Goal: Task Accomplishment & Management: Manage account settings

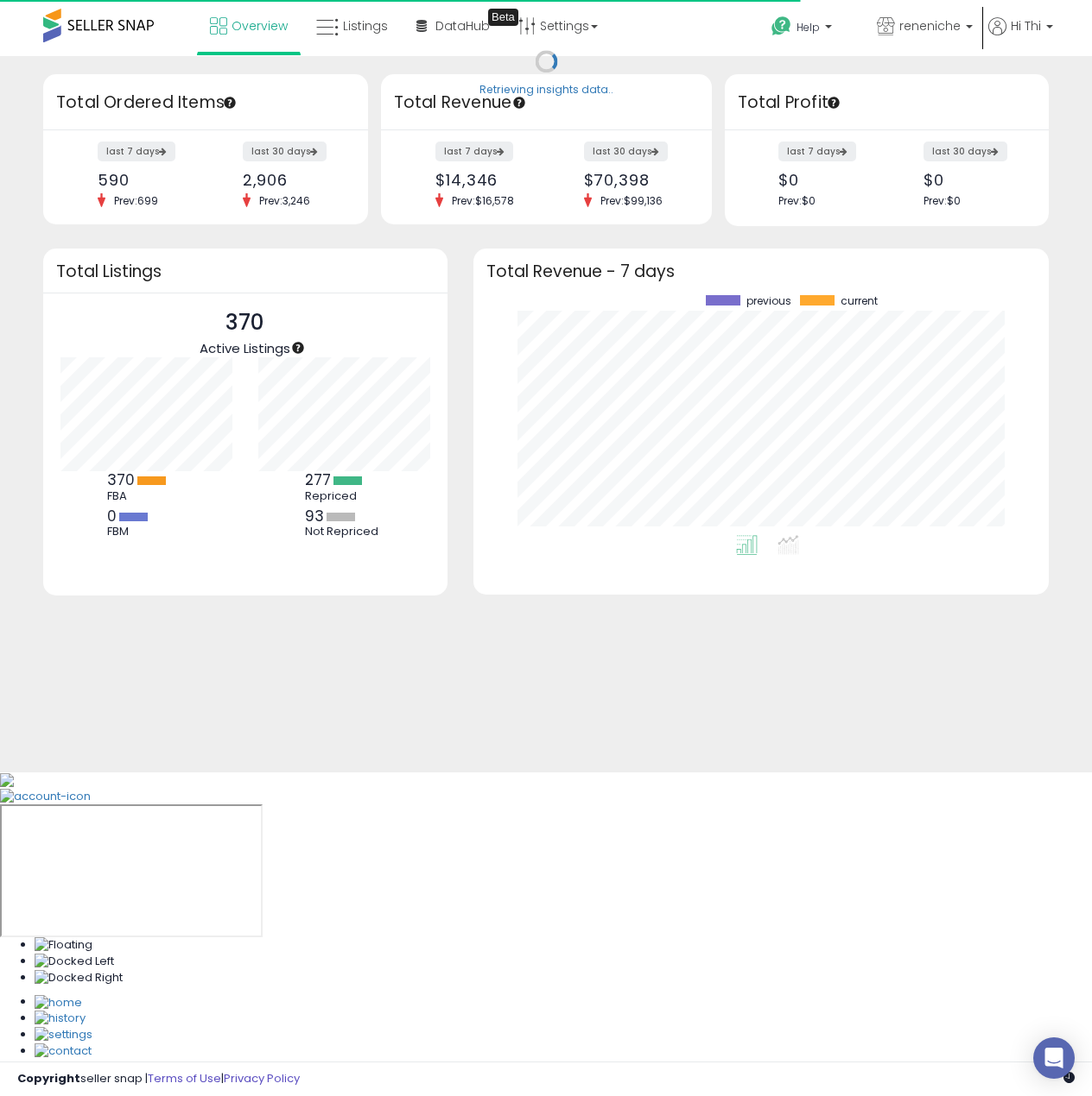
scroll to position [240, 541]
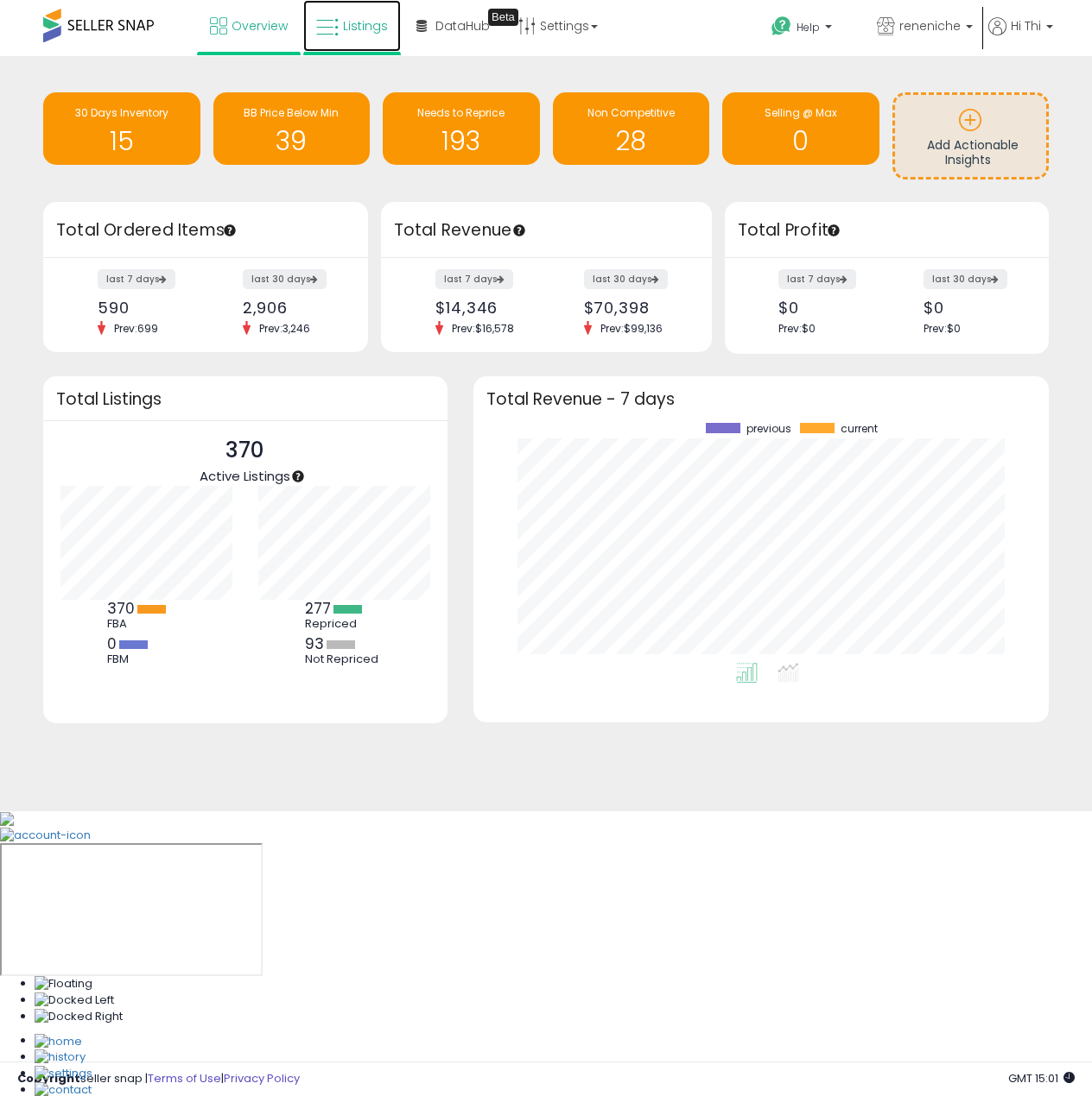
click at [360, 32] on span "Listings" at bounding box center [366, 26] width 45 height 17
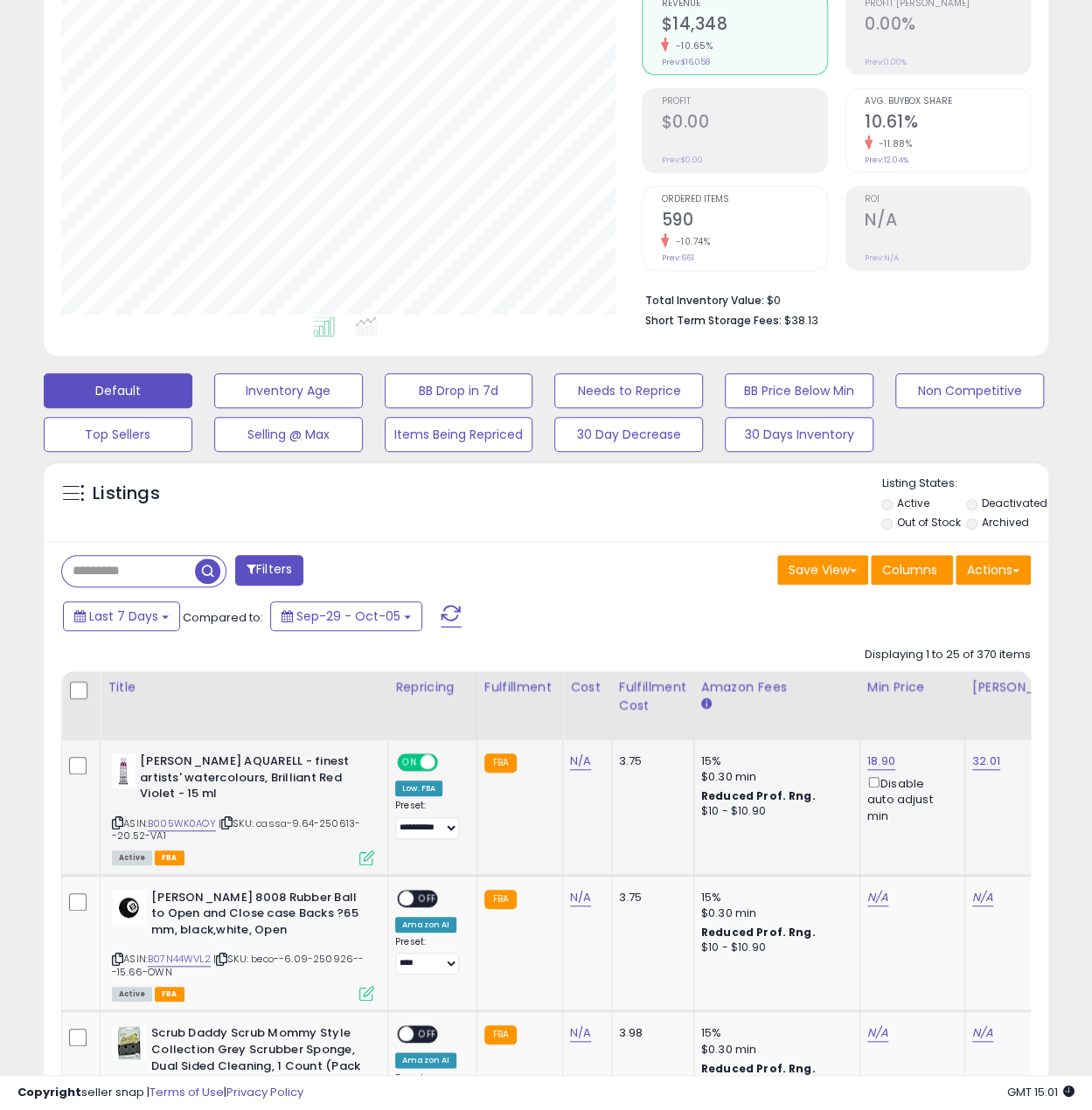
scroll to position [350, 0]
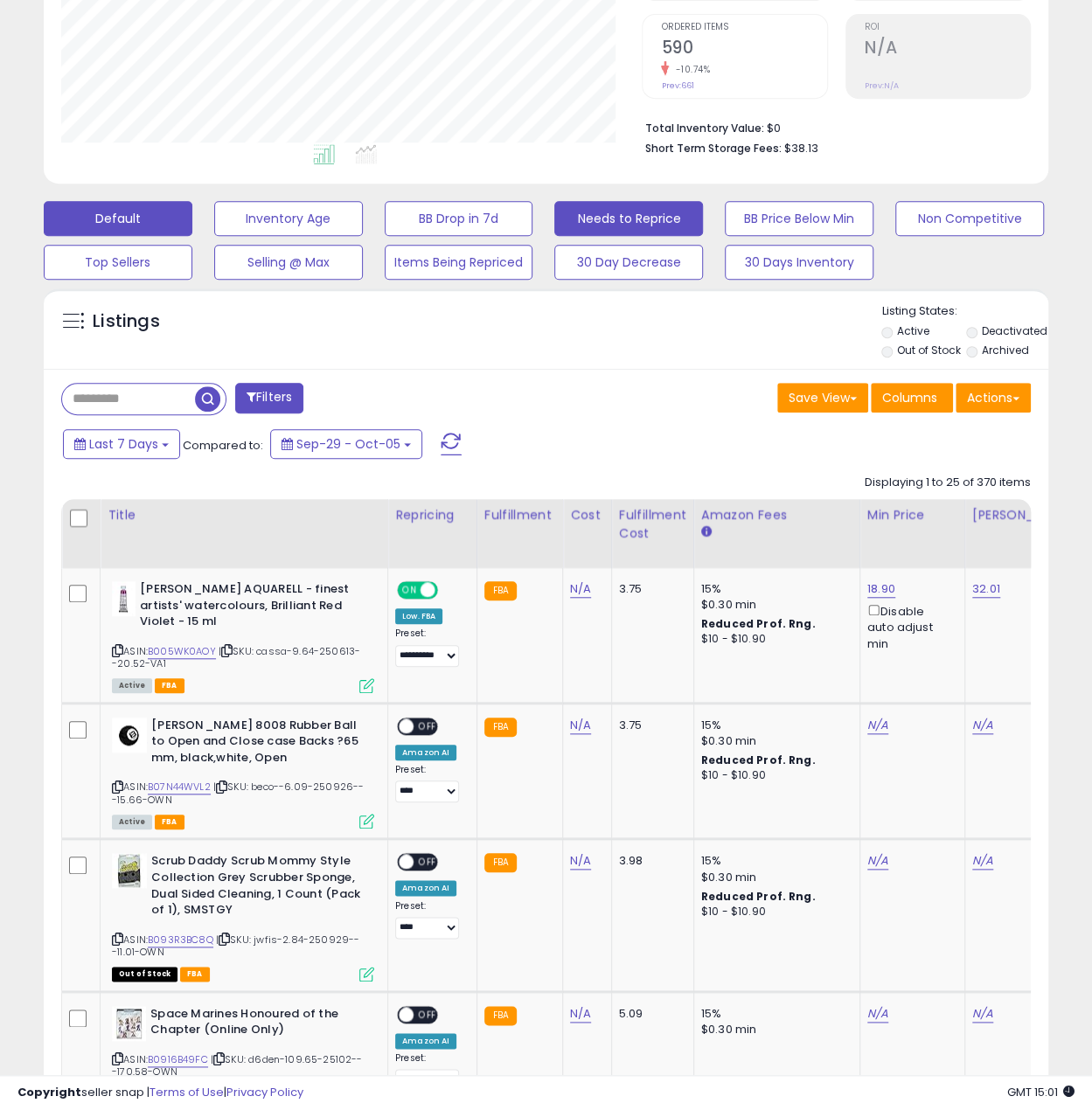
click at [648, 212] on button "Needs to Reprice" at bounding box center [628, 218] width 148 height 35
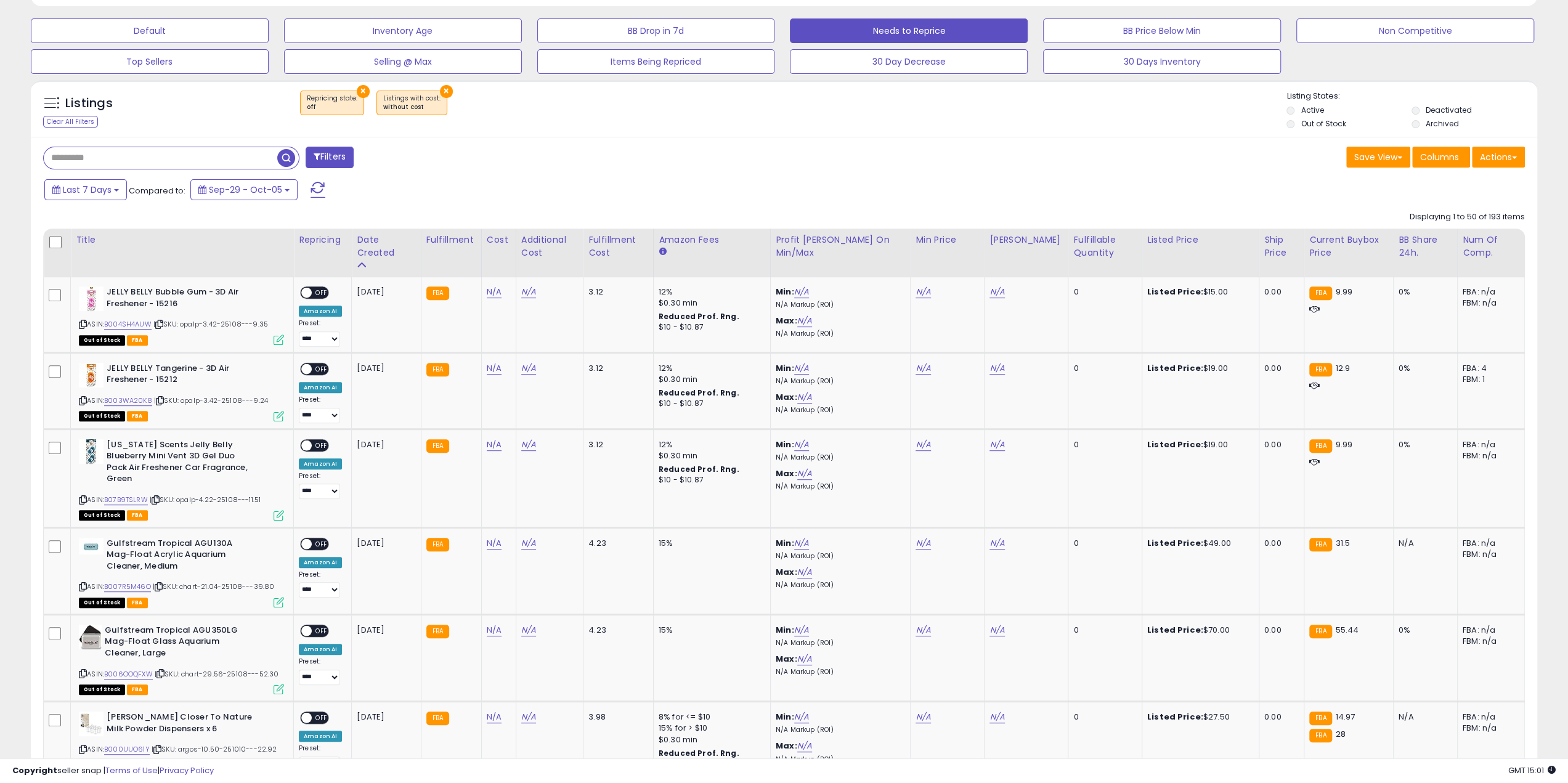
scroll to position [253, 875]
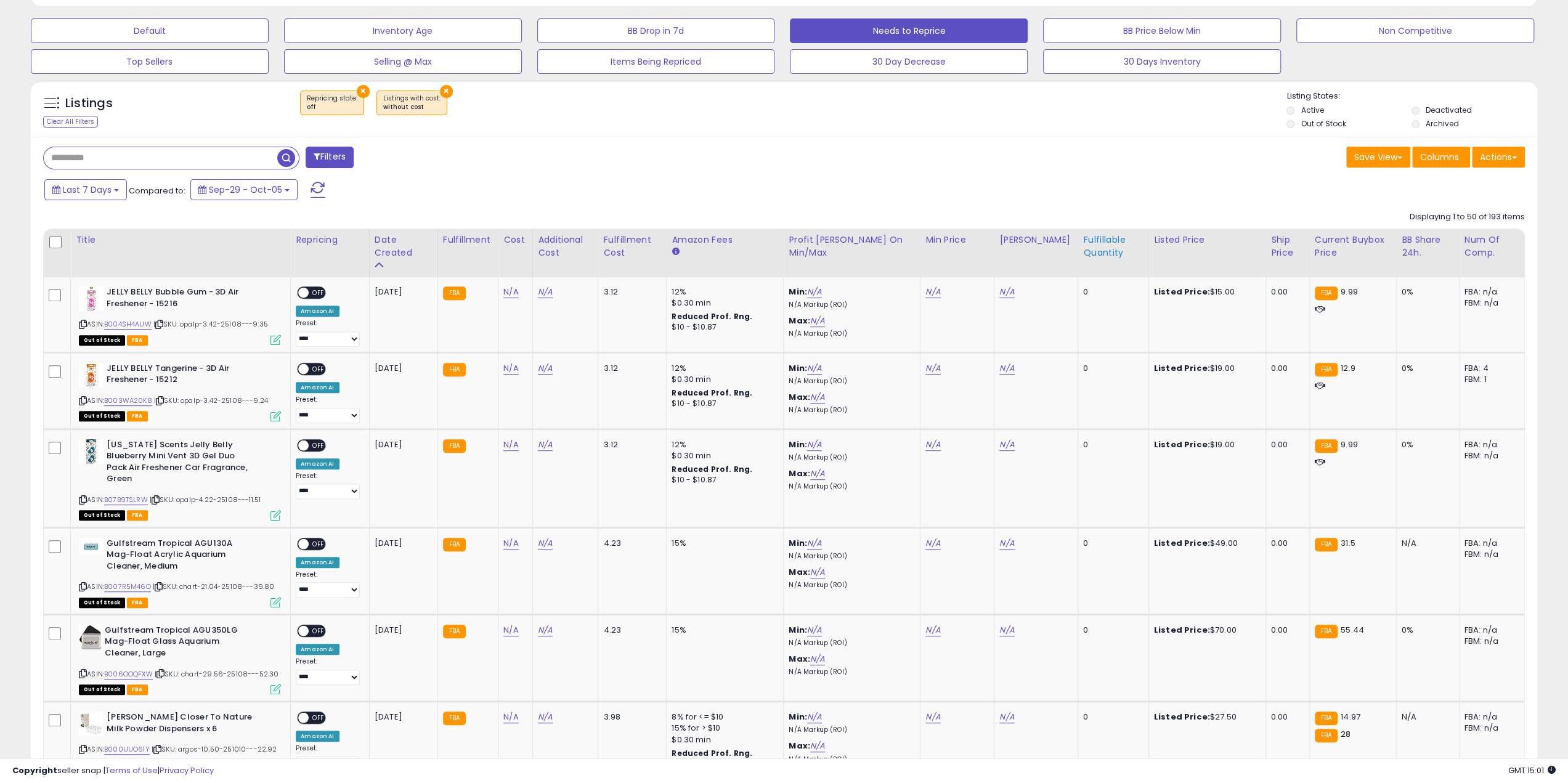
click at [778, 245] on div "Fulfillable Quantity" at bounding box center [1114, 247] width 61 height 26
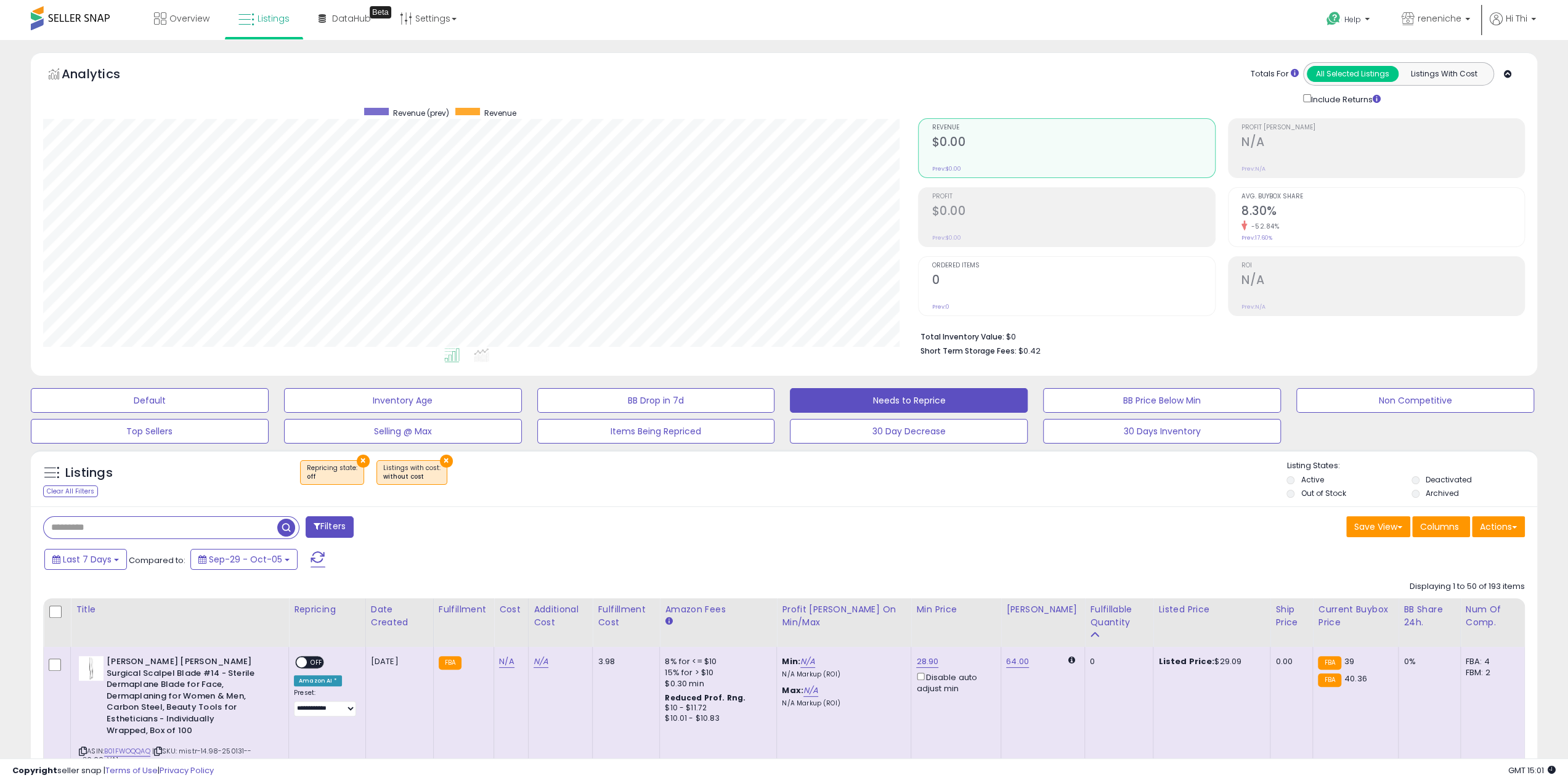
scroll to position [247, 0]
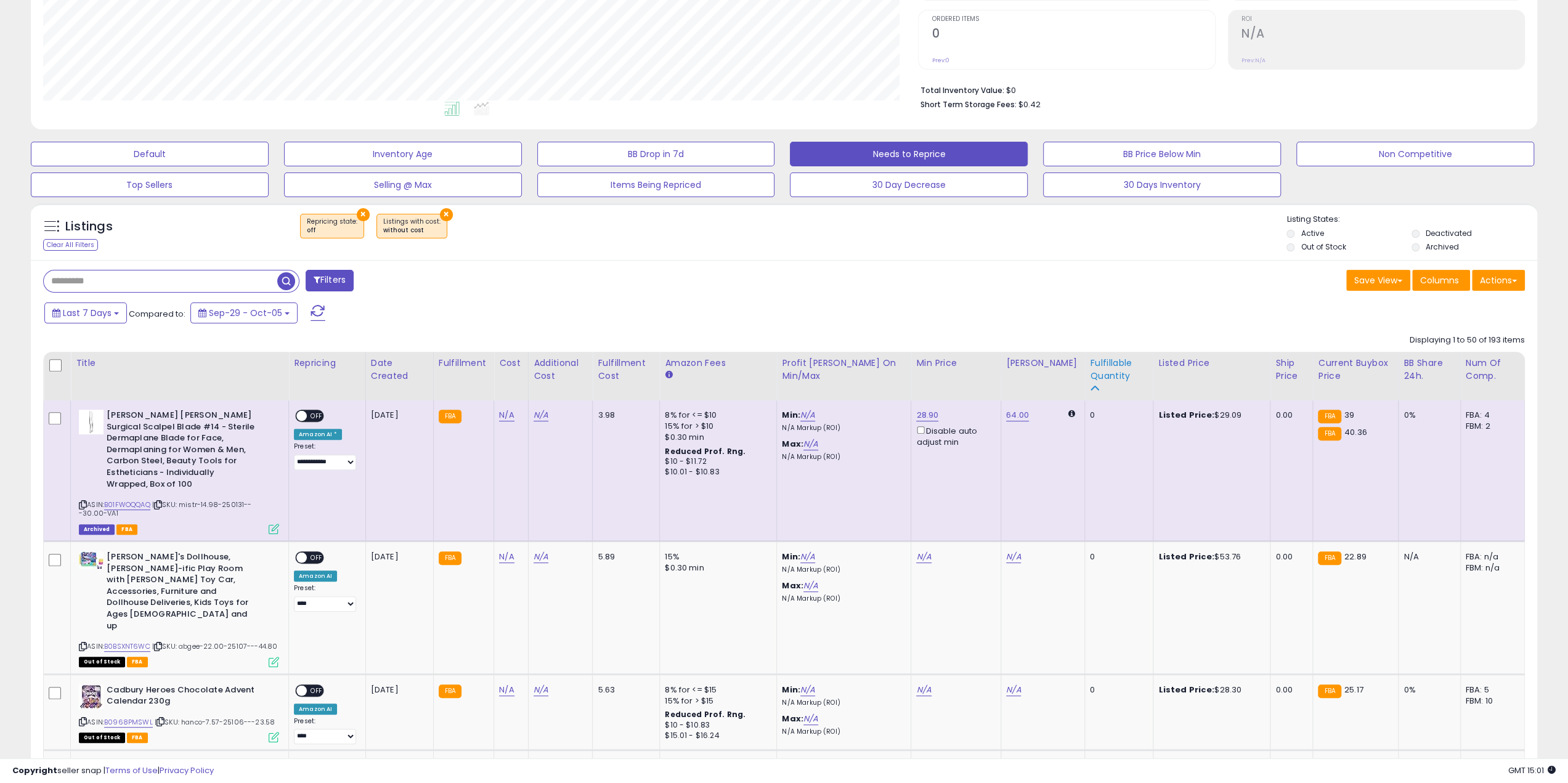
click at [778, 369] on div "Fulfillable Quantity" at bounding box center [1119, 370] width 58 height 26
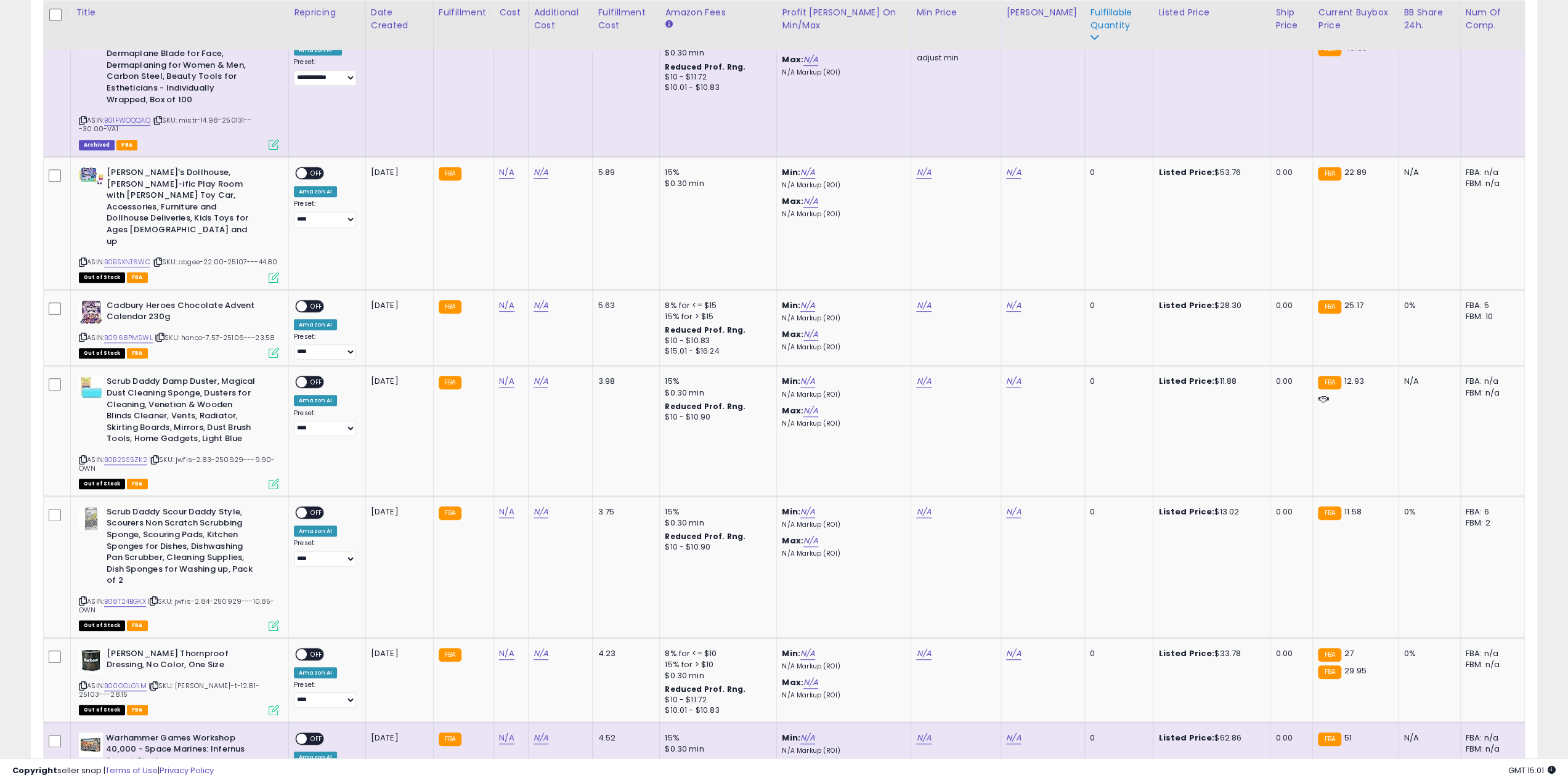
scroll to position [385, 0]
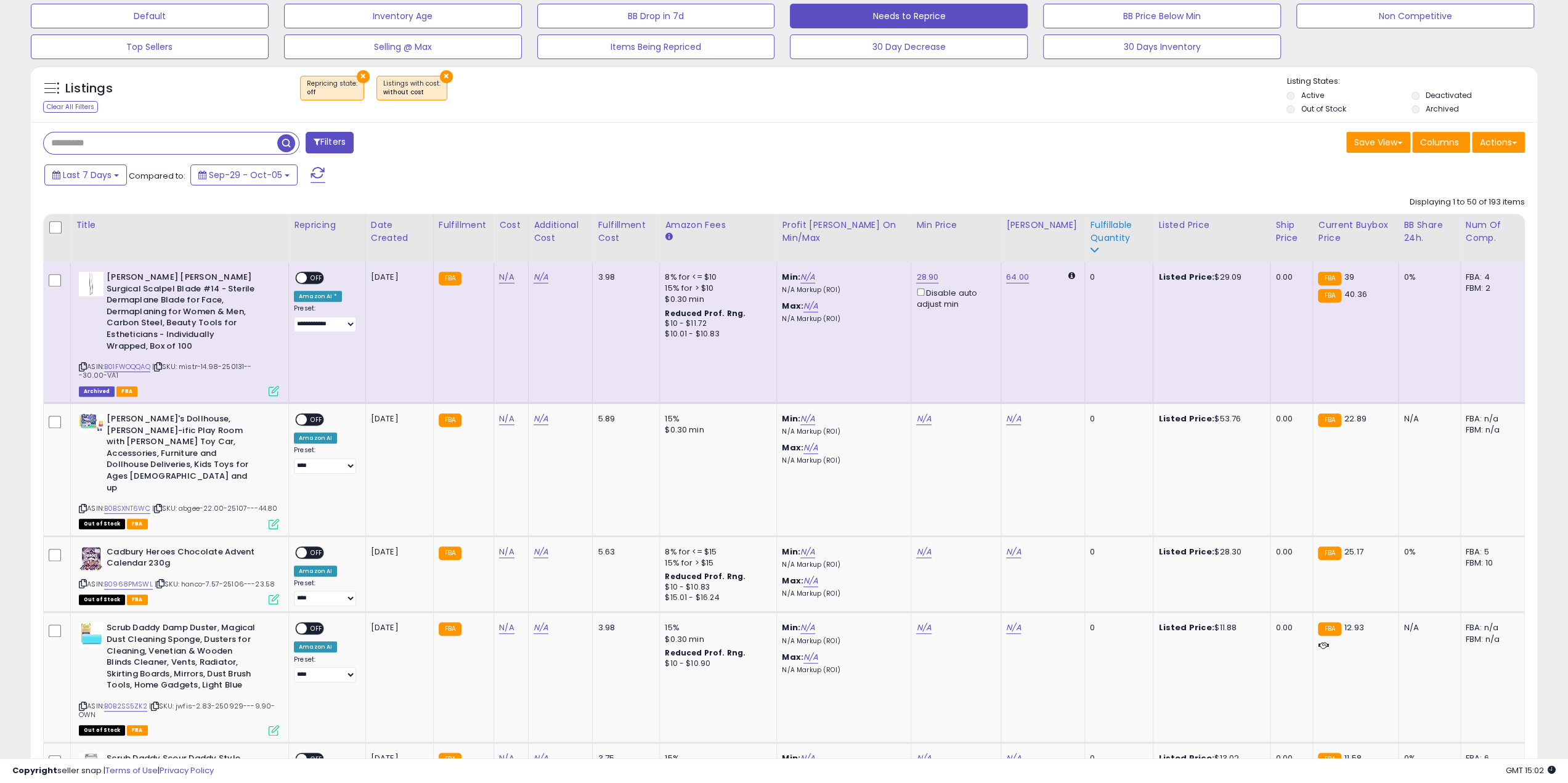
click at [778, 239] on div "Fulfillable Quantity" at bounding box center [1119, 232] width 58 height 26
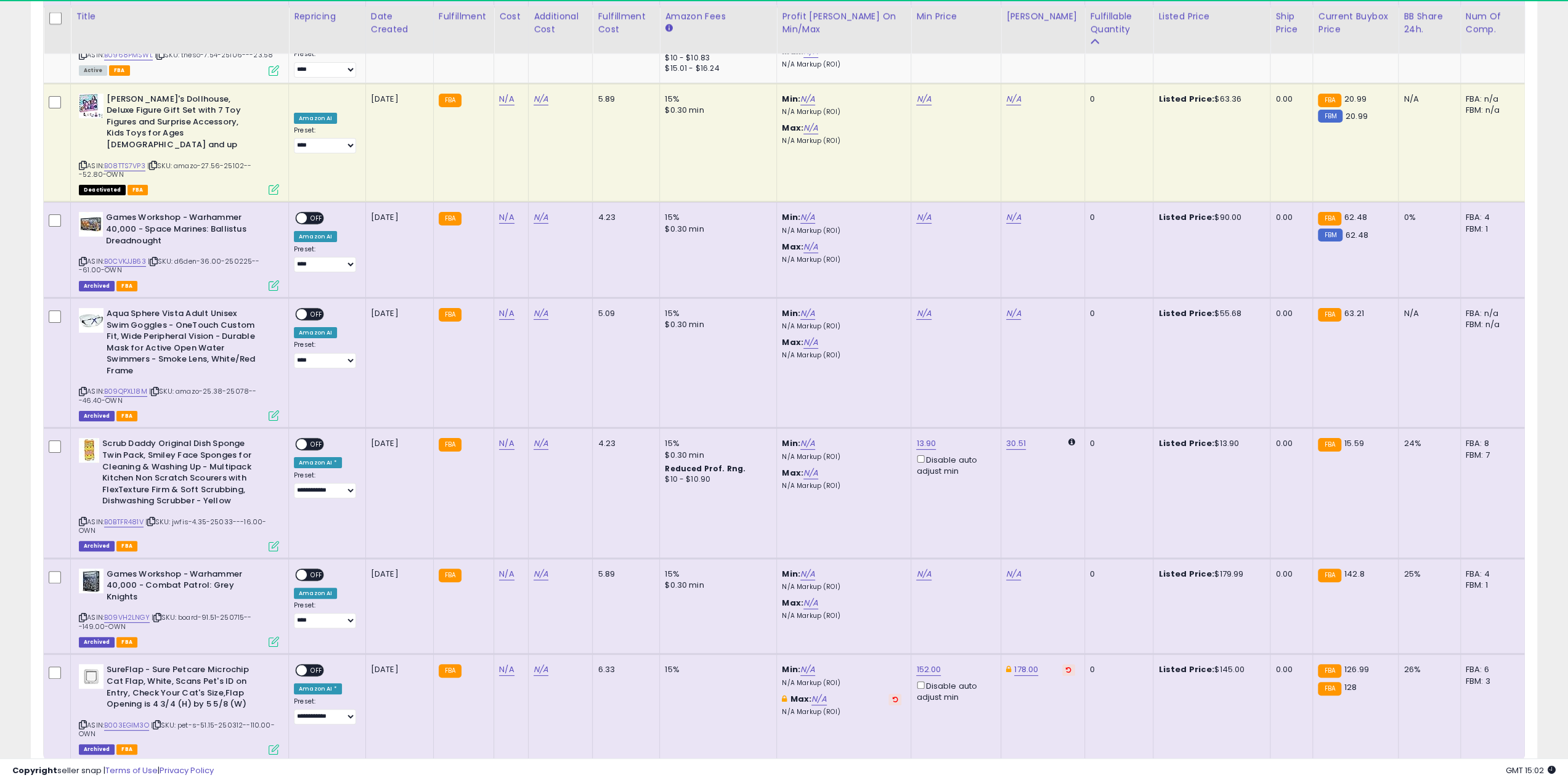
scroll to position [4760, 0]
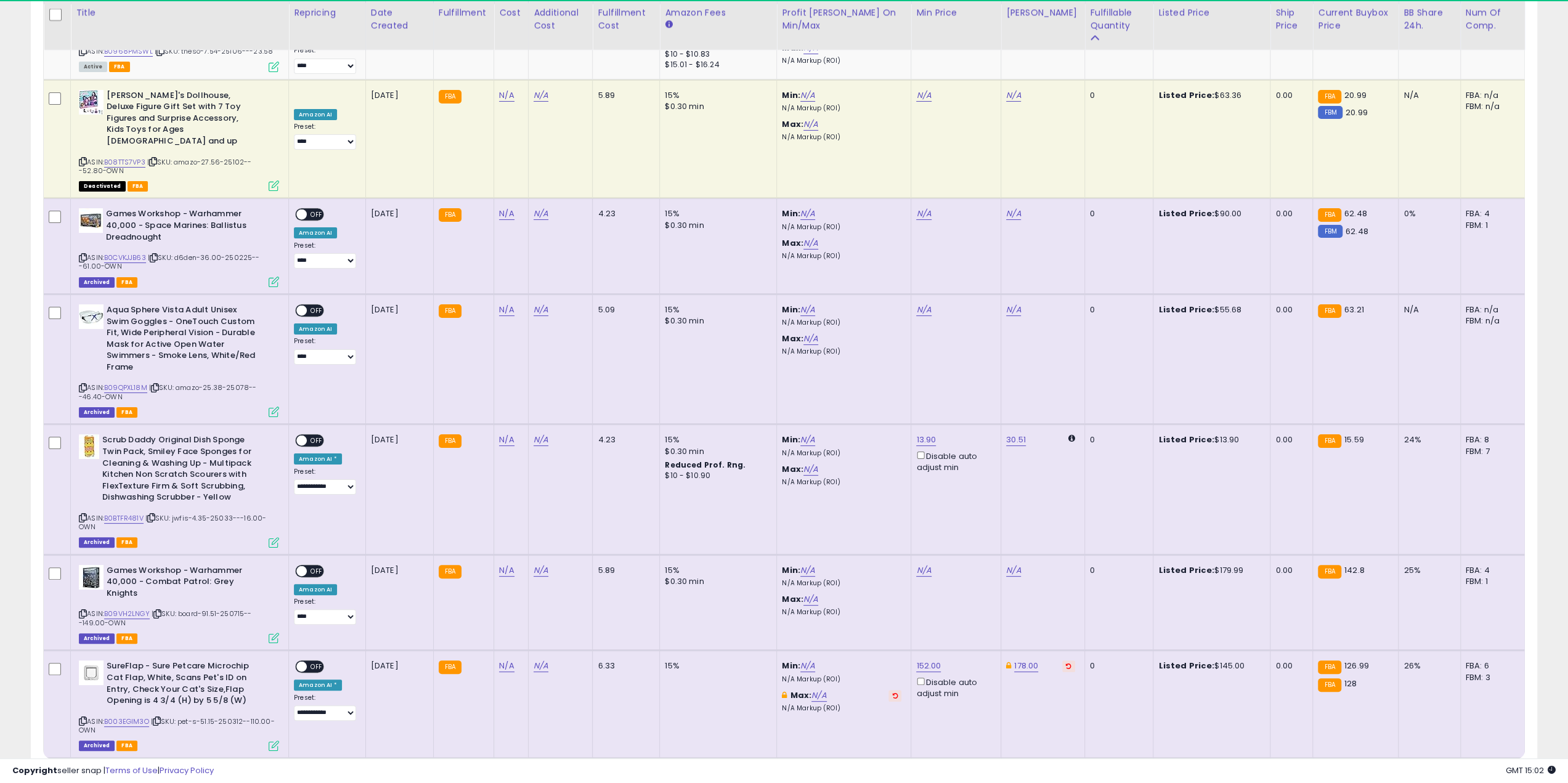
click at [778, 772] on link "2" at bounding box center [1430, 782] width 21 height 21
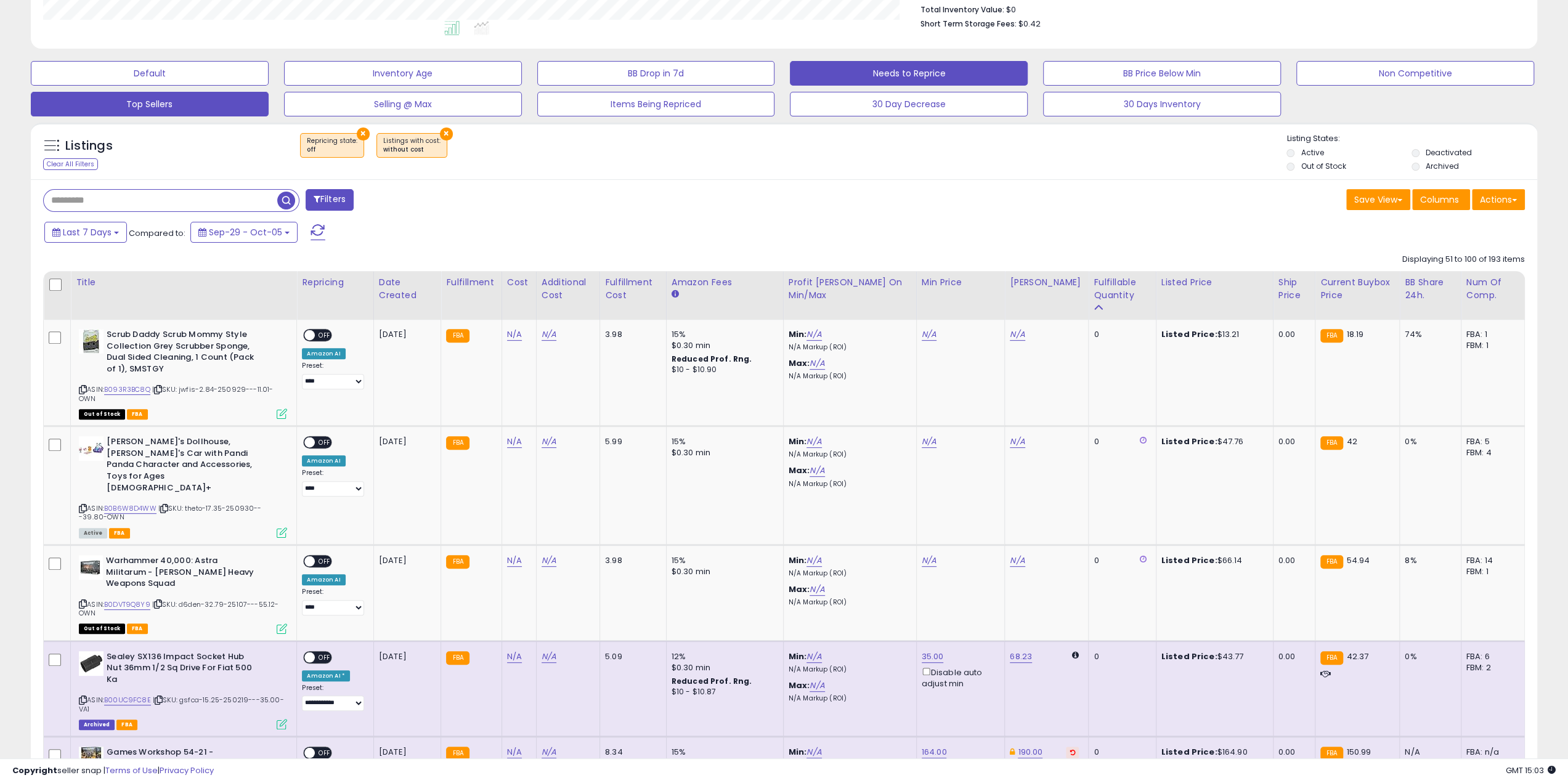
scroll to position [308, 0]
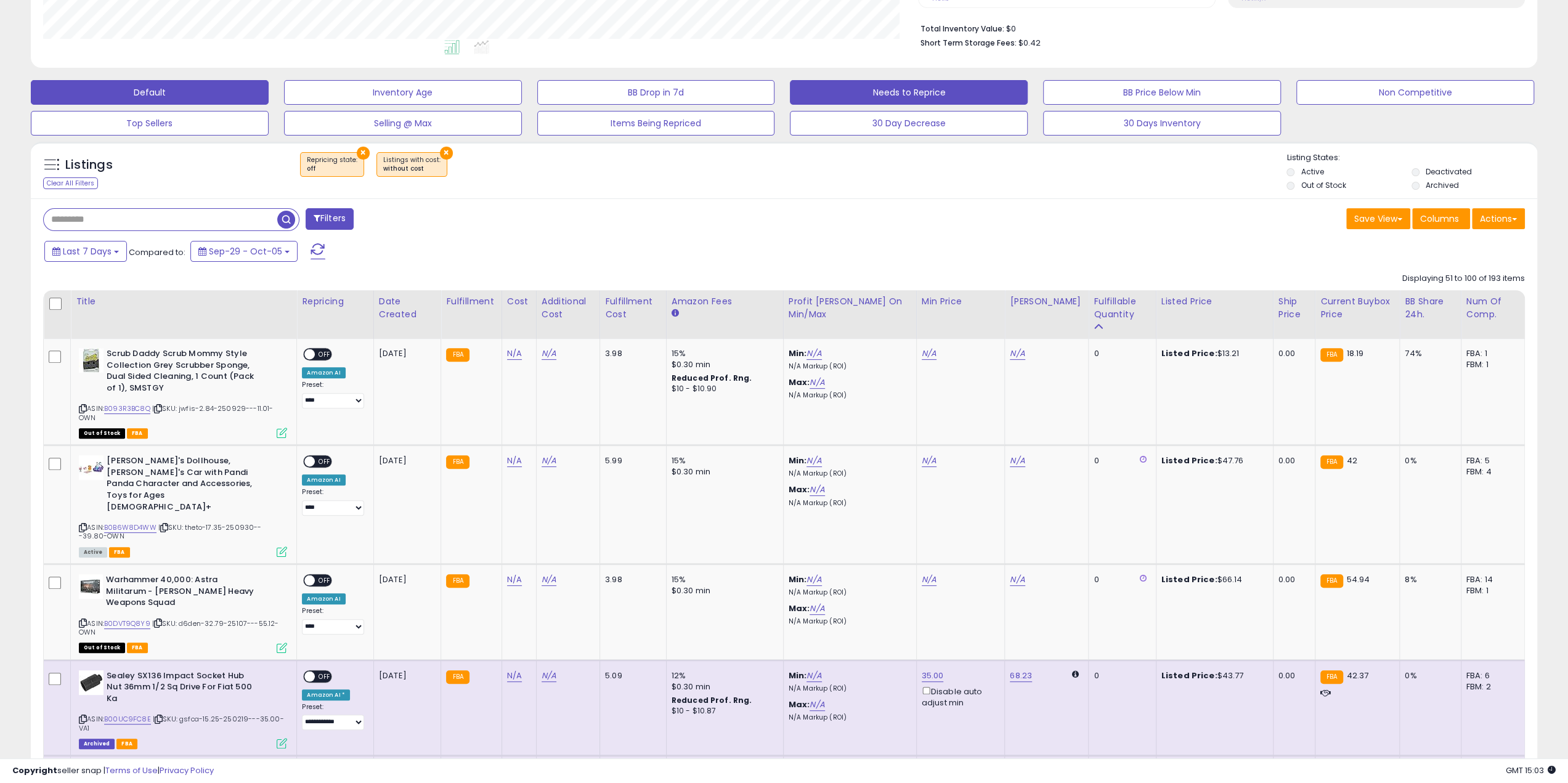
click at [148, 86] on button "Default" at bounding box center [150, 93] width 238 height 25
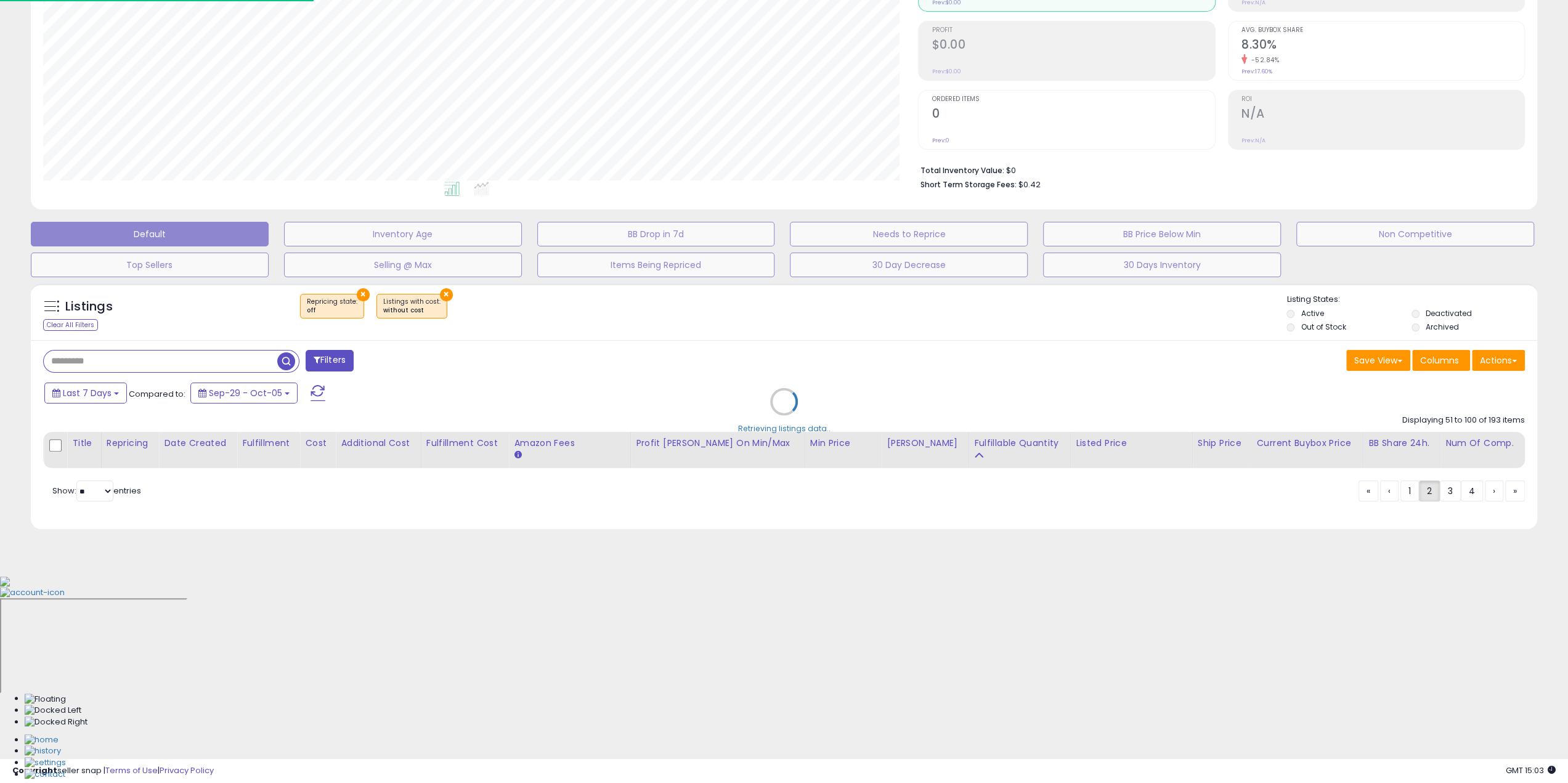
scroll to position [253, 880]
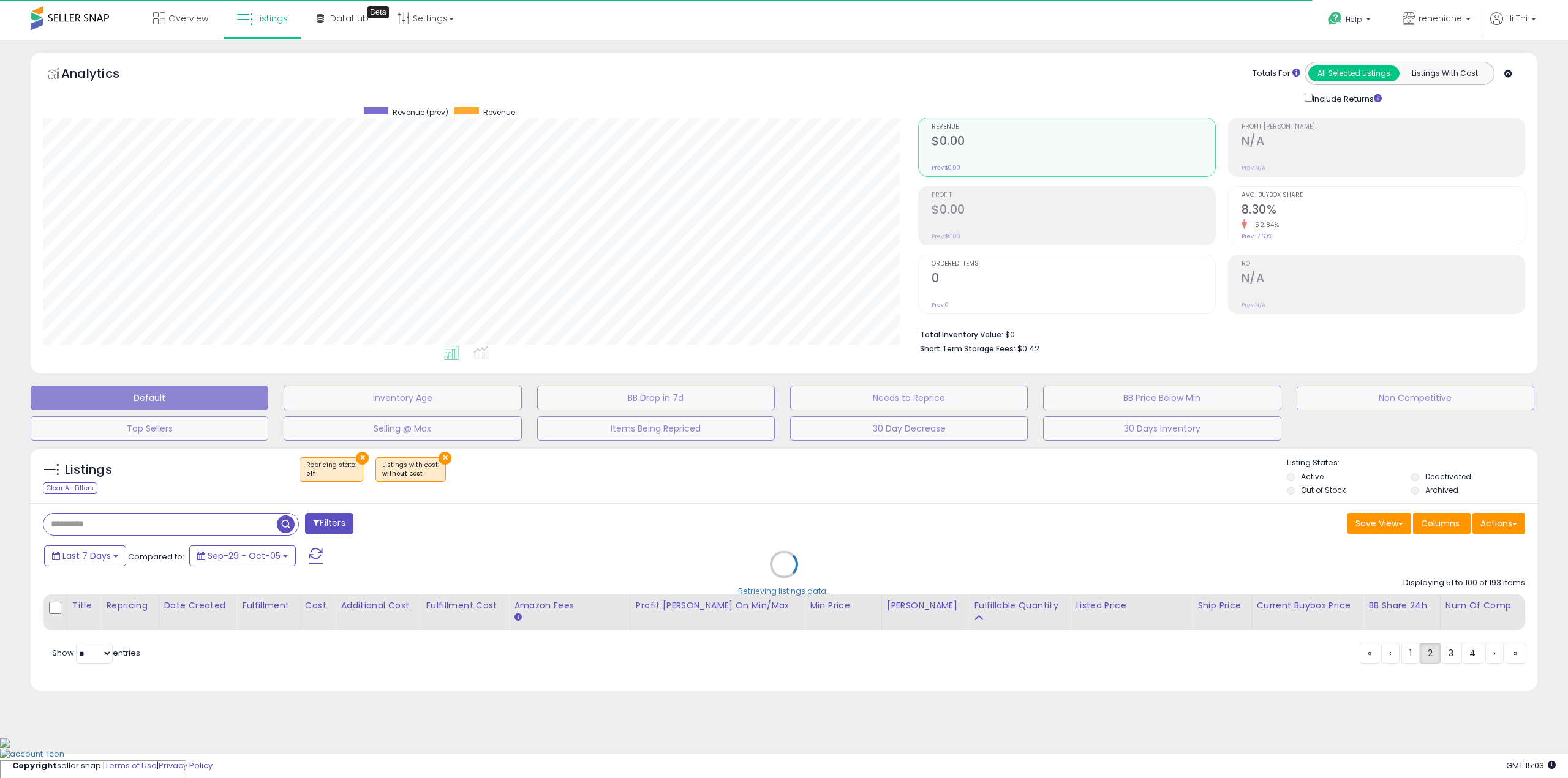
click at [159, 520] on div "Retrieving listings data.." at bounding box center [784, 573] width 1525 height 265
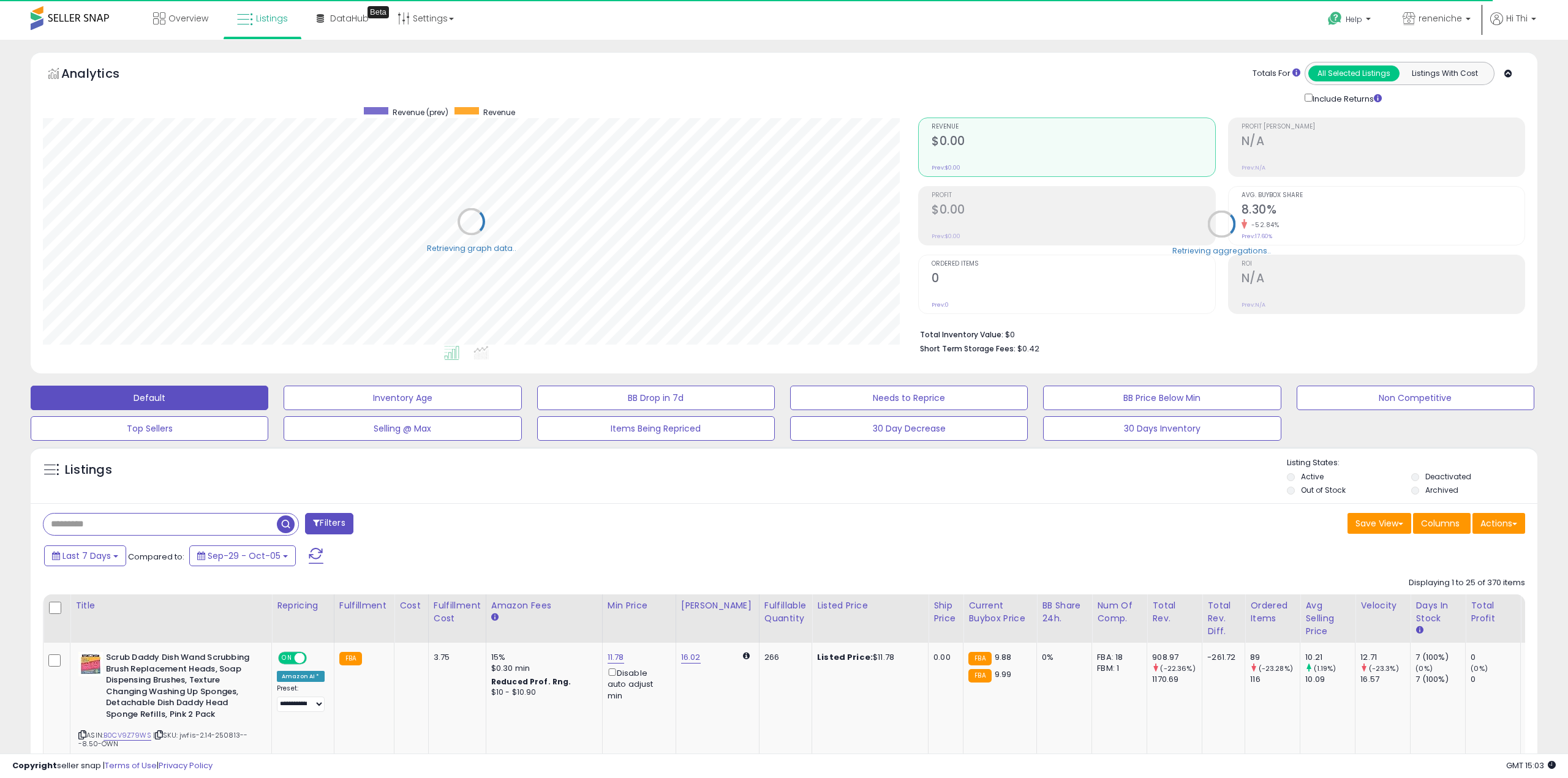
select select "**"
click at [160, 532] on input "text" at bounding box center [160, 524] width 232 height 22
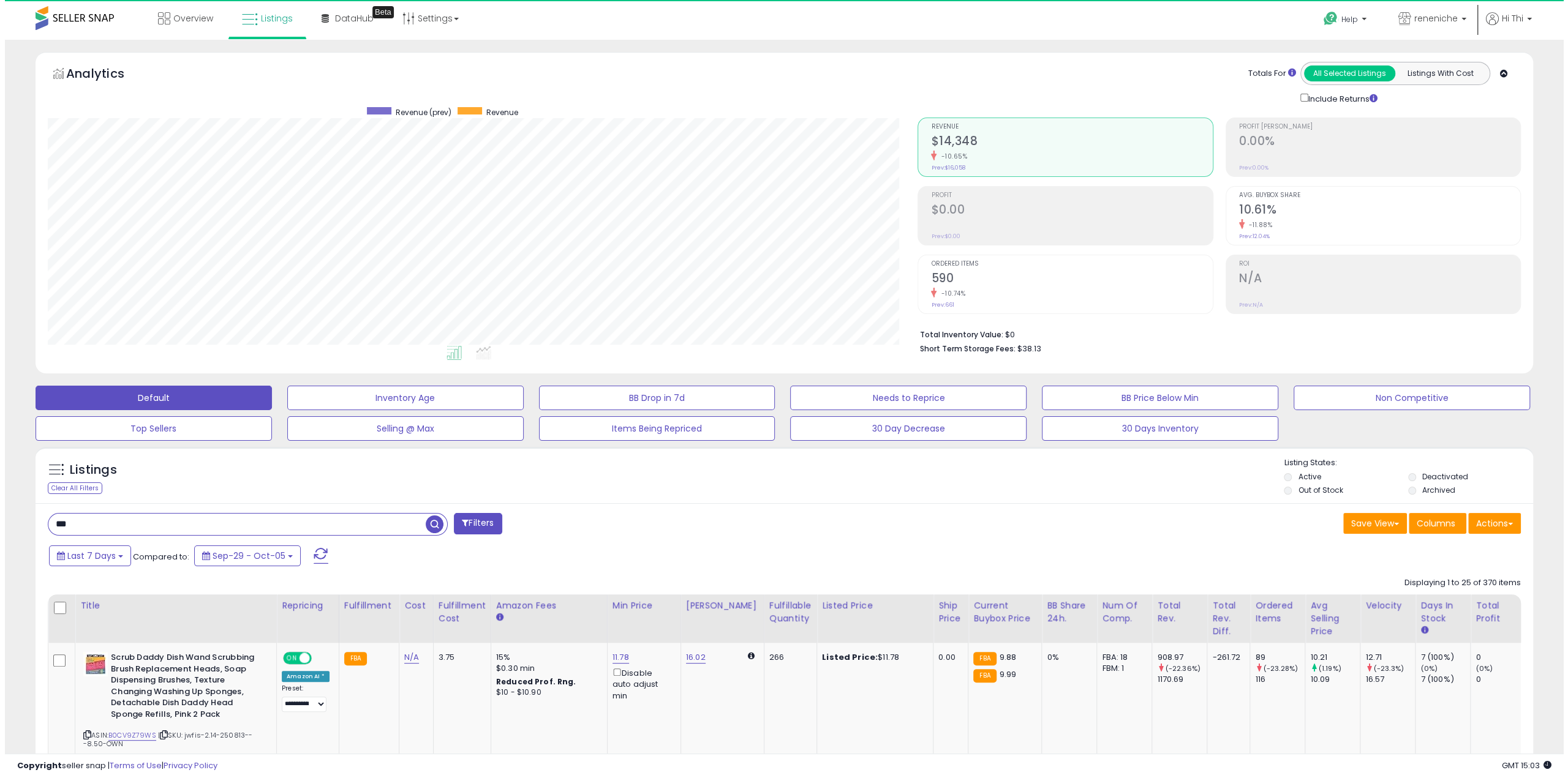
scroll to position [251, 870]
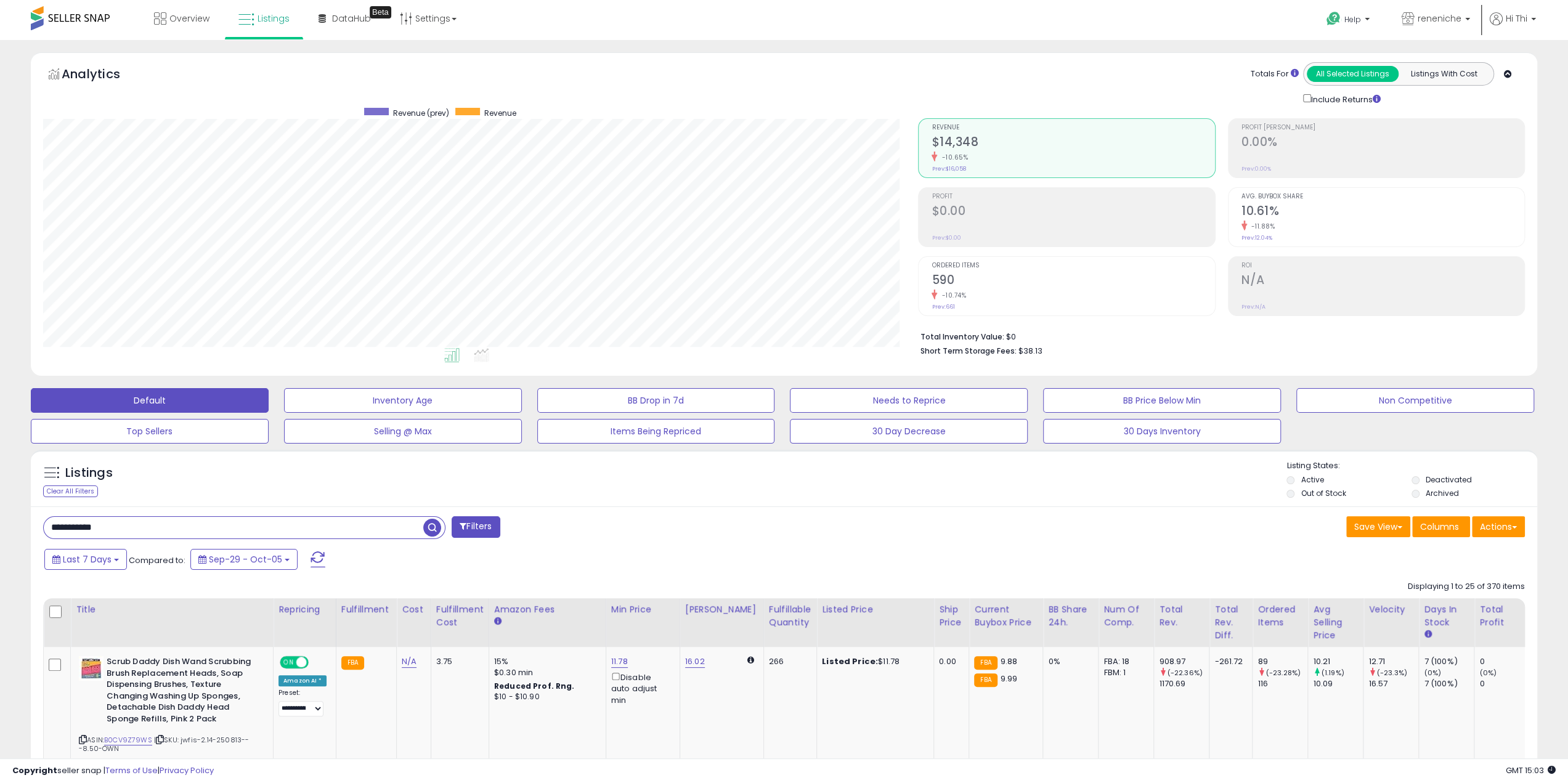
click at [430, 523] on span "button" at bounding box center [432, 528] width 18 height 18
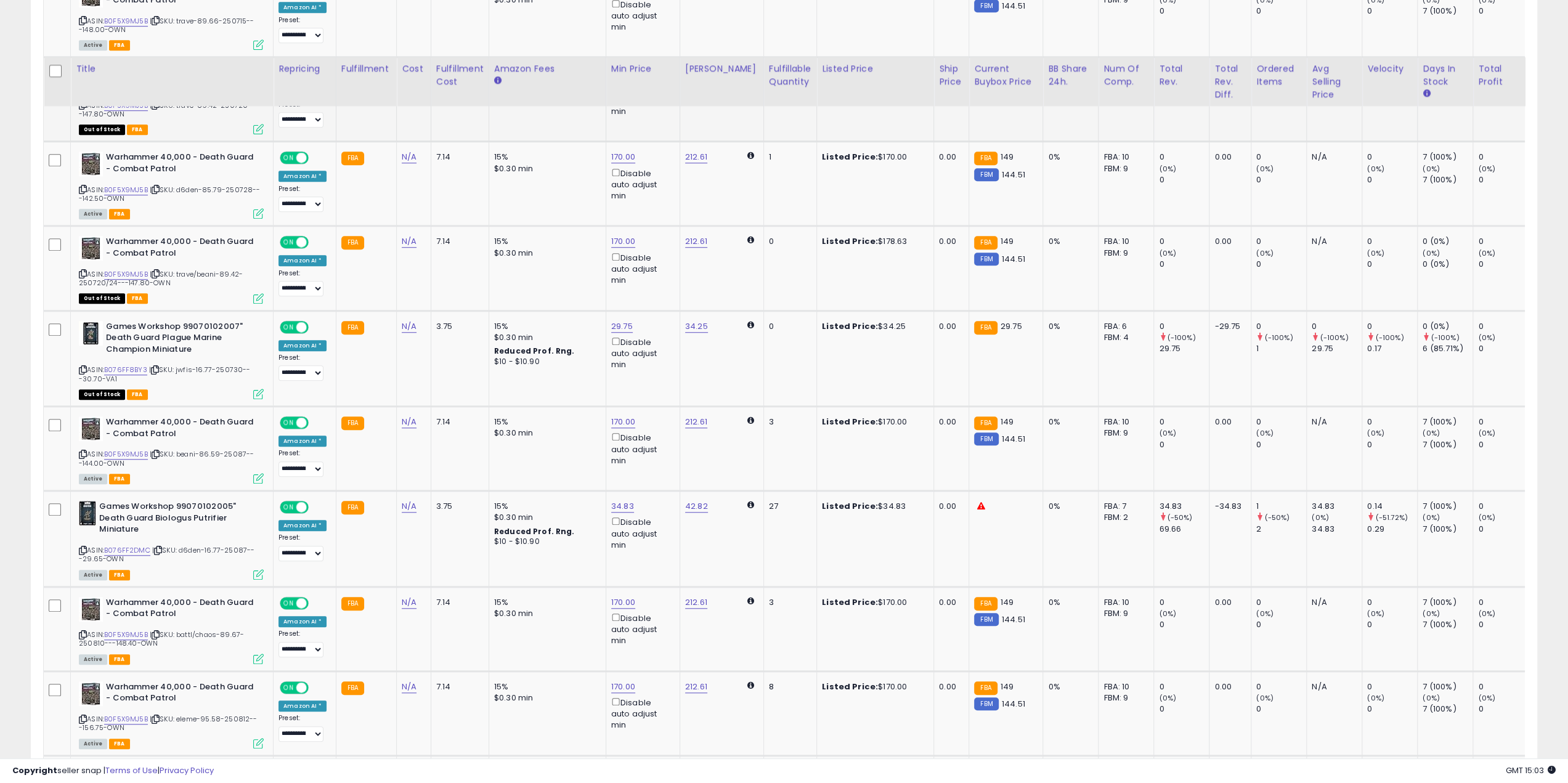
scroll to position [925, 0]
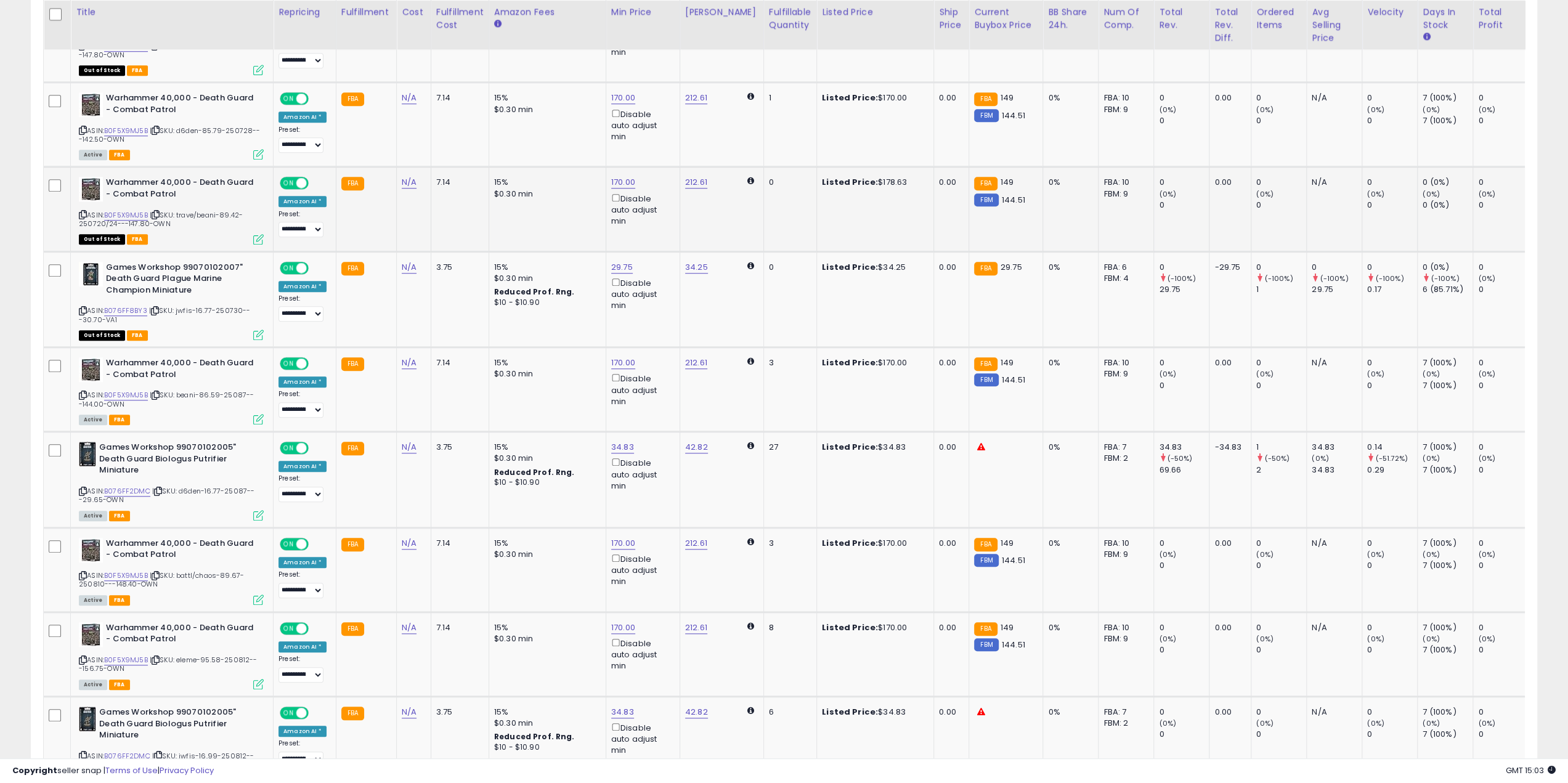
drag, startPoint x: 149, startPoint y: 212, endPoint x: 105, endPoint y: 214, distance: 44.0
click at [105, 214] on div "ASIN: B0F5X9MJ5B | SKU: trave/beani-89.42-250720/24---147.80-OWN Out of Stock F…" at bounding box center [171, 210] width 185 height 66
copy div "B0F5X9MJ5B"
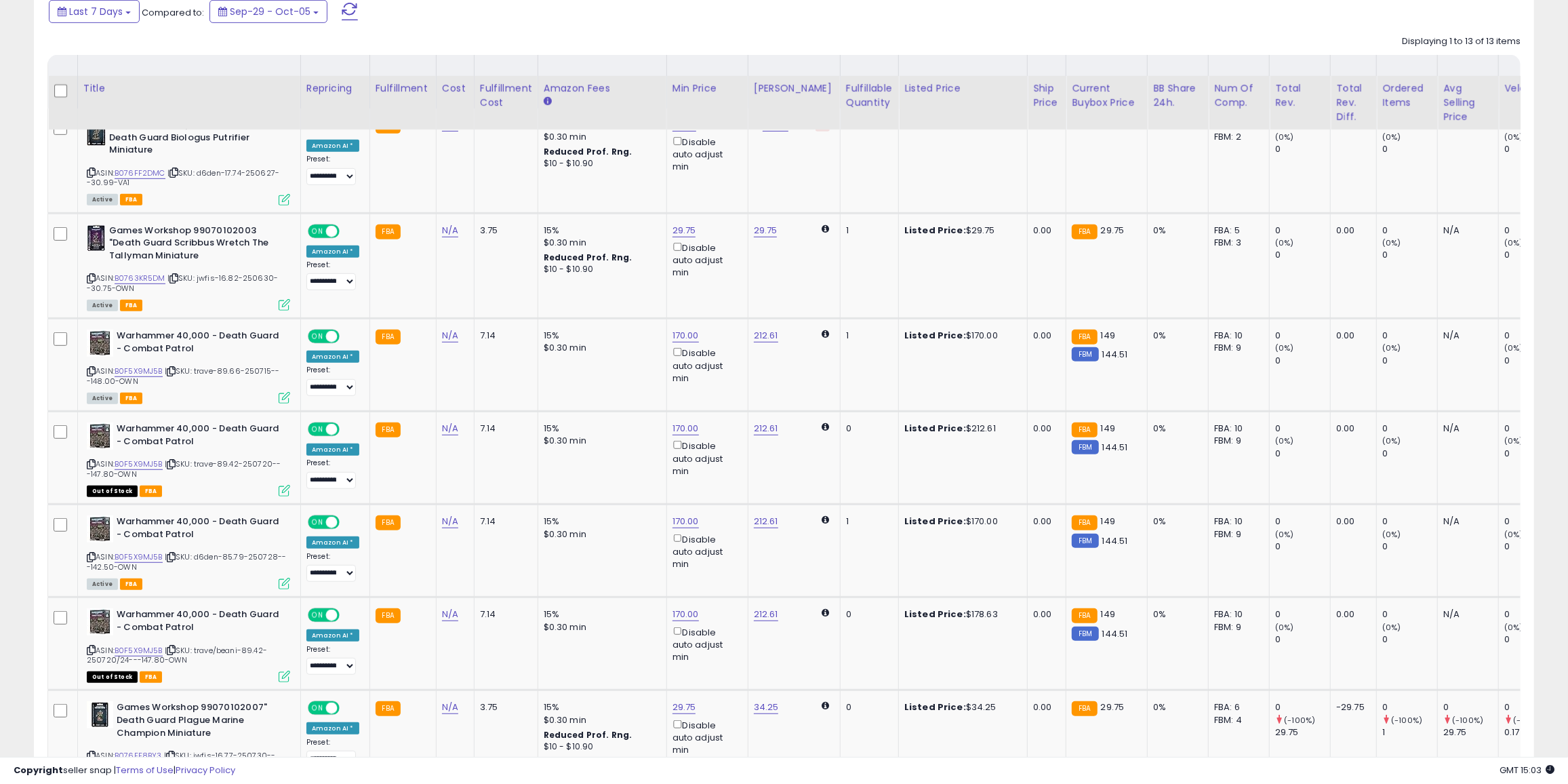
scroll to position [431, 0]
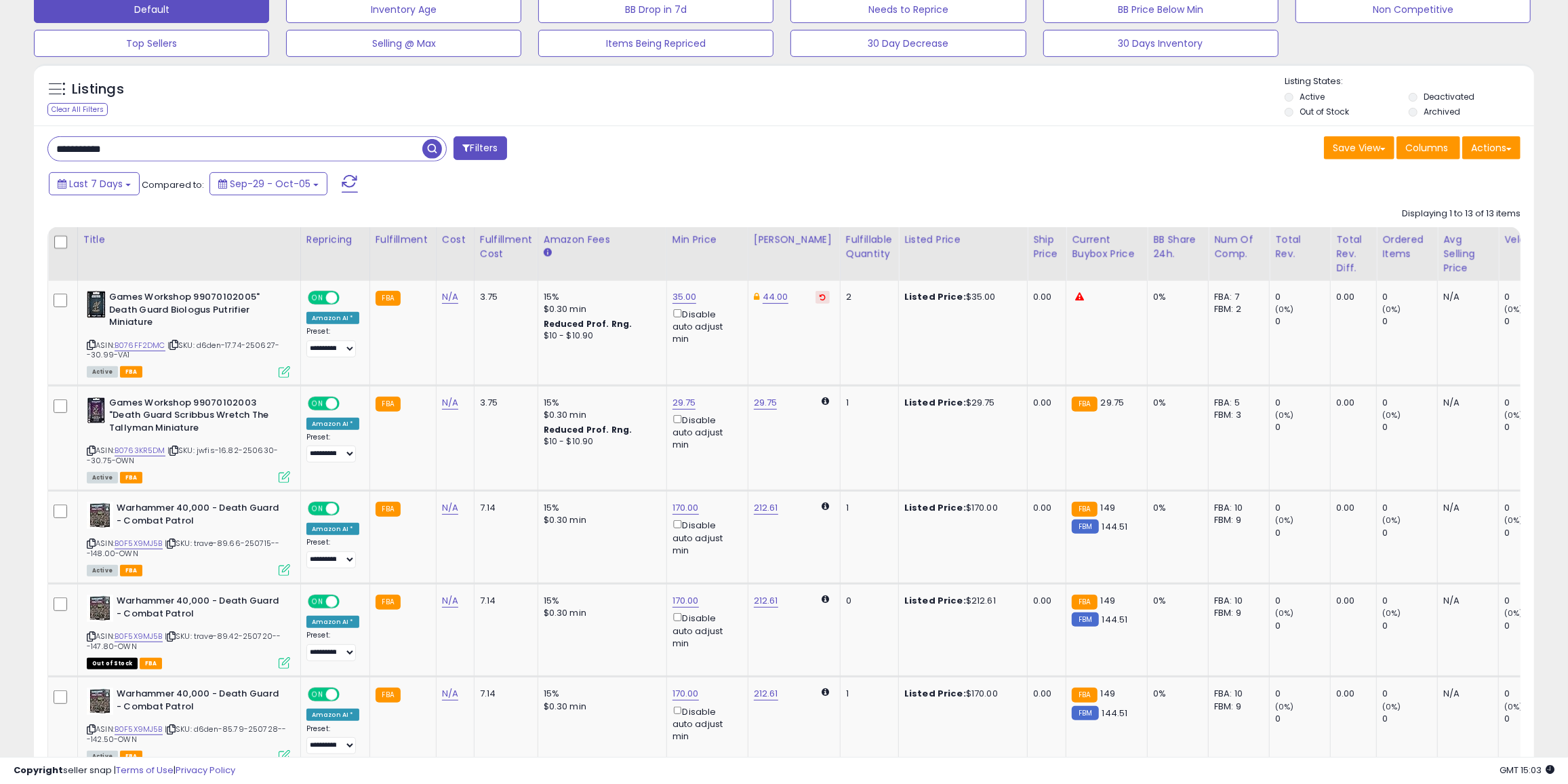
drag, startPoint x: 99, startPoint y: 146, endPoint x: 0, endPoint y: 144, distance: 99.0
click at [0, 144] on div "**********" at bounding box center [784, 634] width 1568 height 2043
paste input "text"
type input "**********"
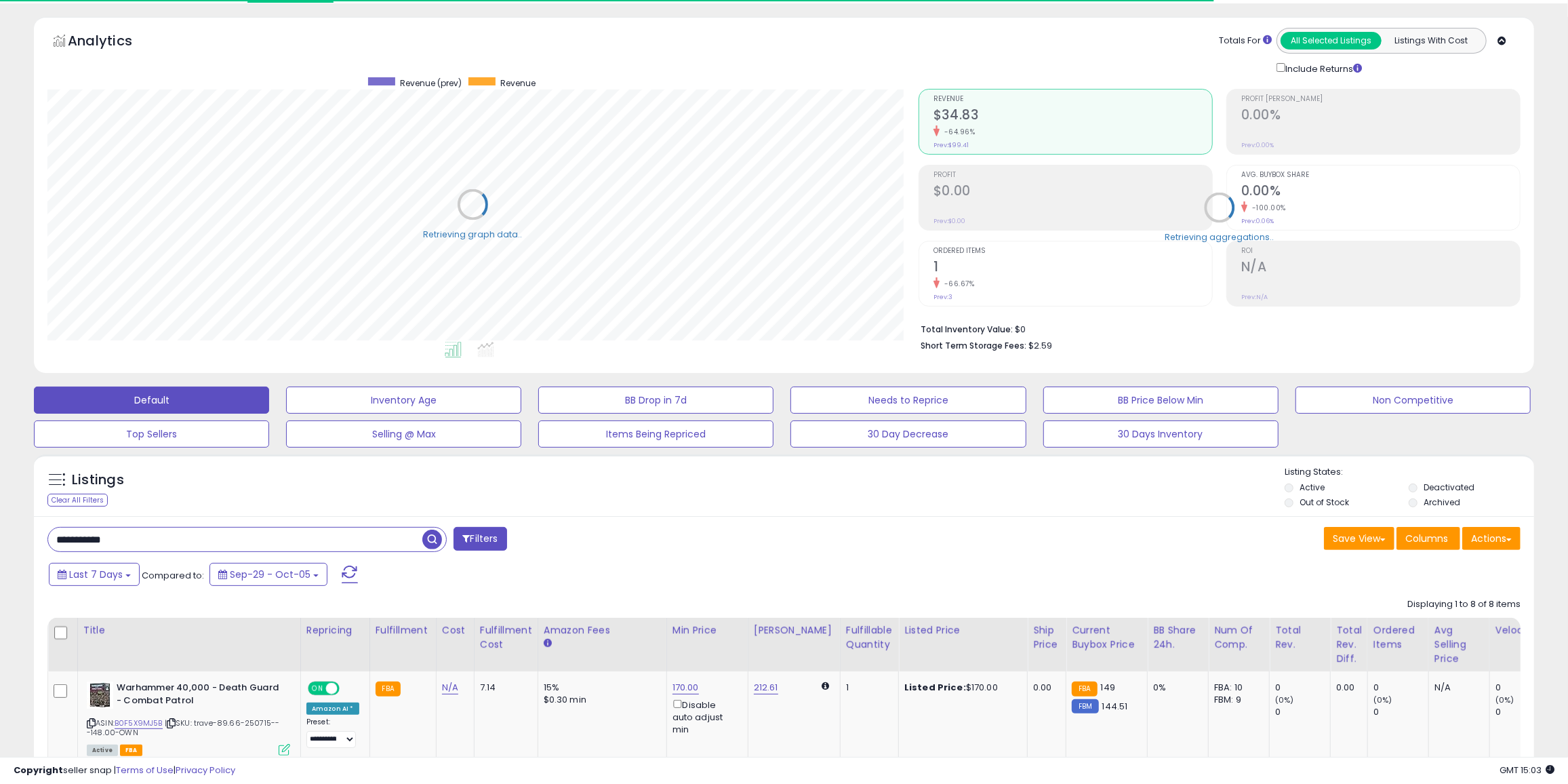
scroll to position [278, 870]
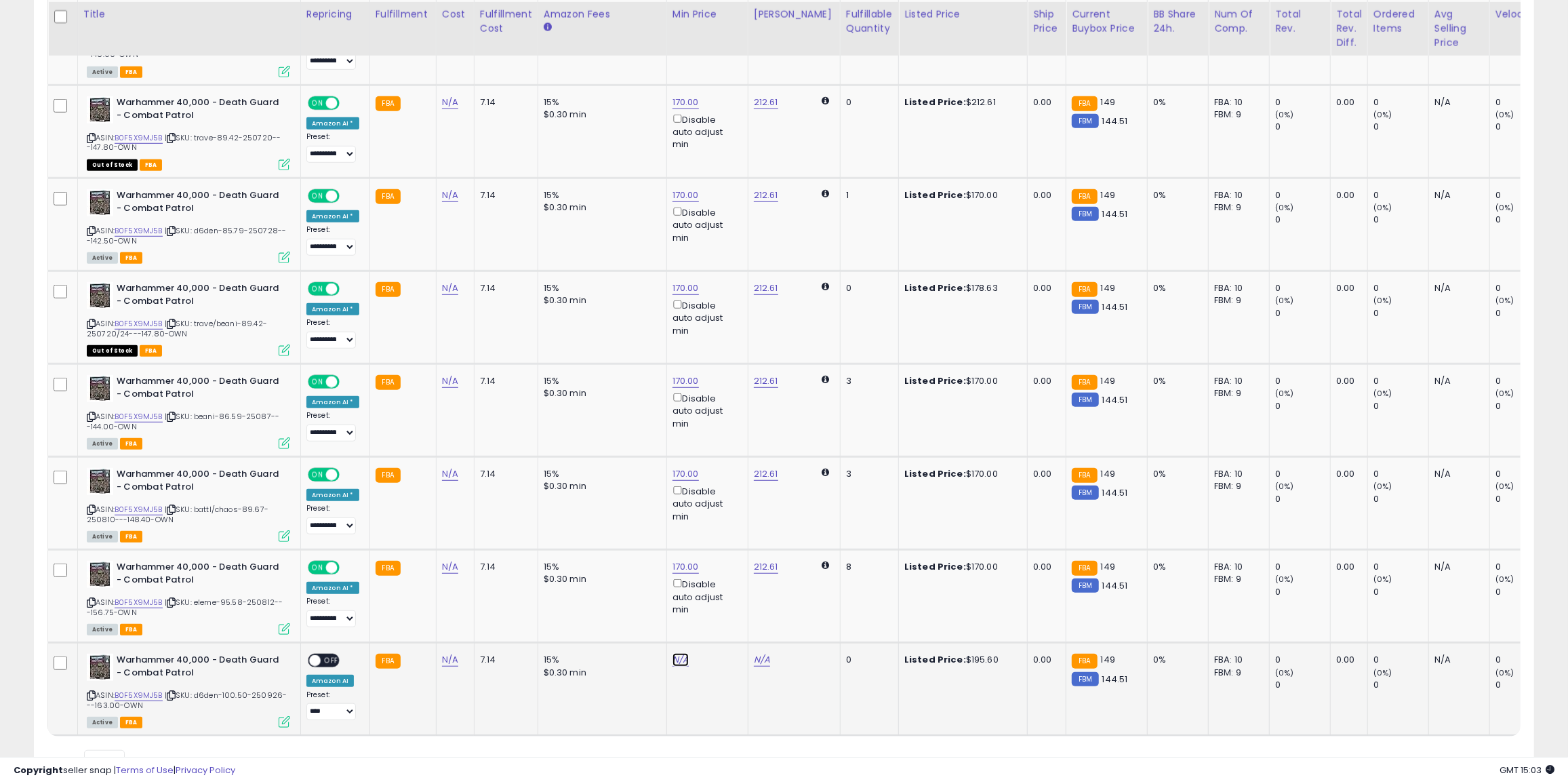
click at [674, 655] on link "N/A" at bounding box center [680, 660] width 16 height 14
type input "***"
click button "submit" at bounding box center [710, 611] width 23 height 20
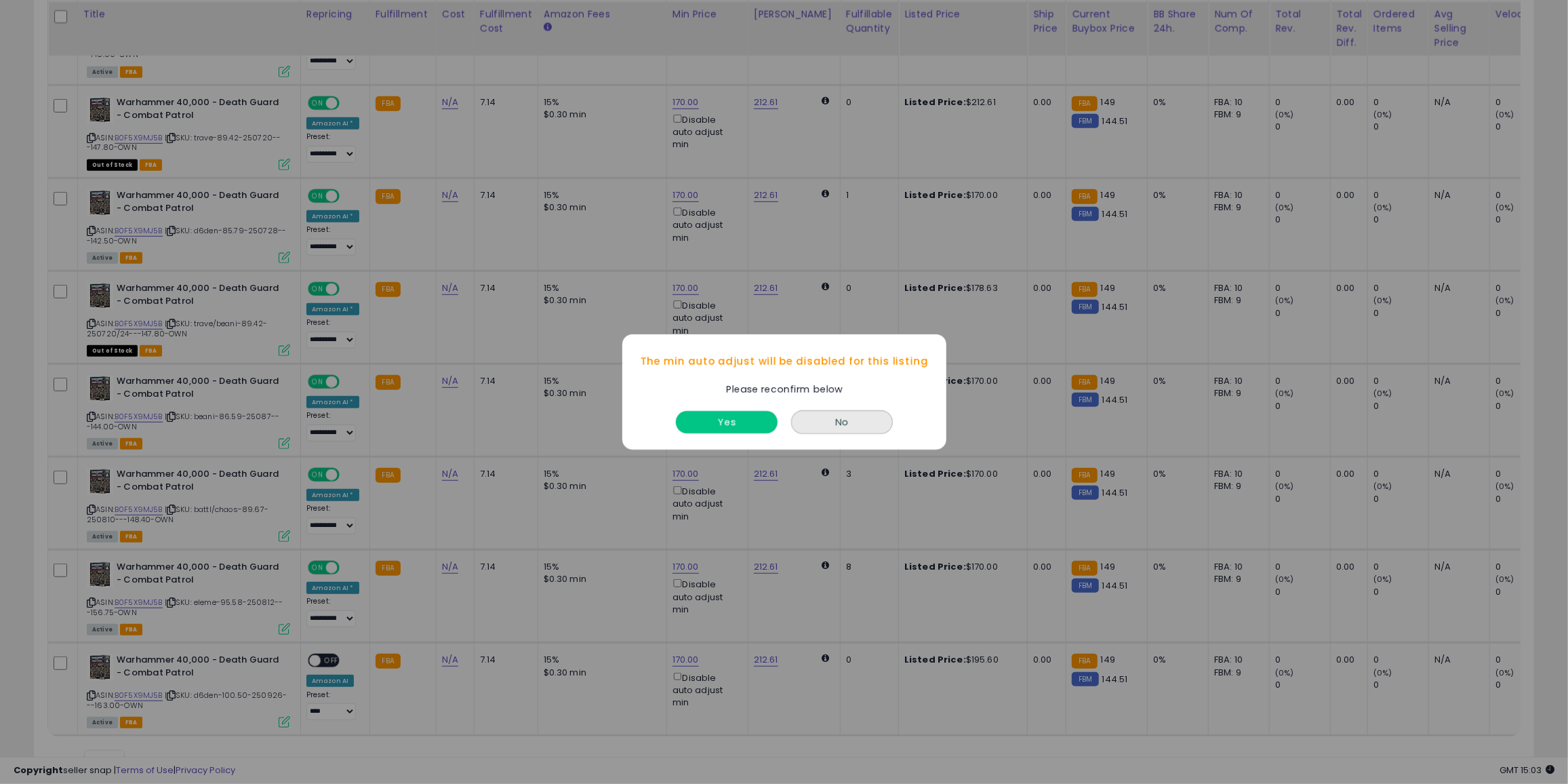
click at [743, 430] on button "Yes" at bounding box center [726, 422] width 101 height 22
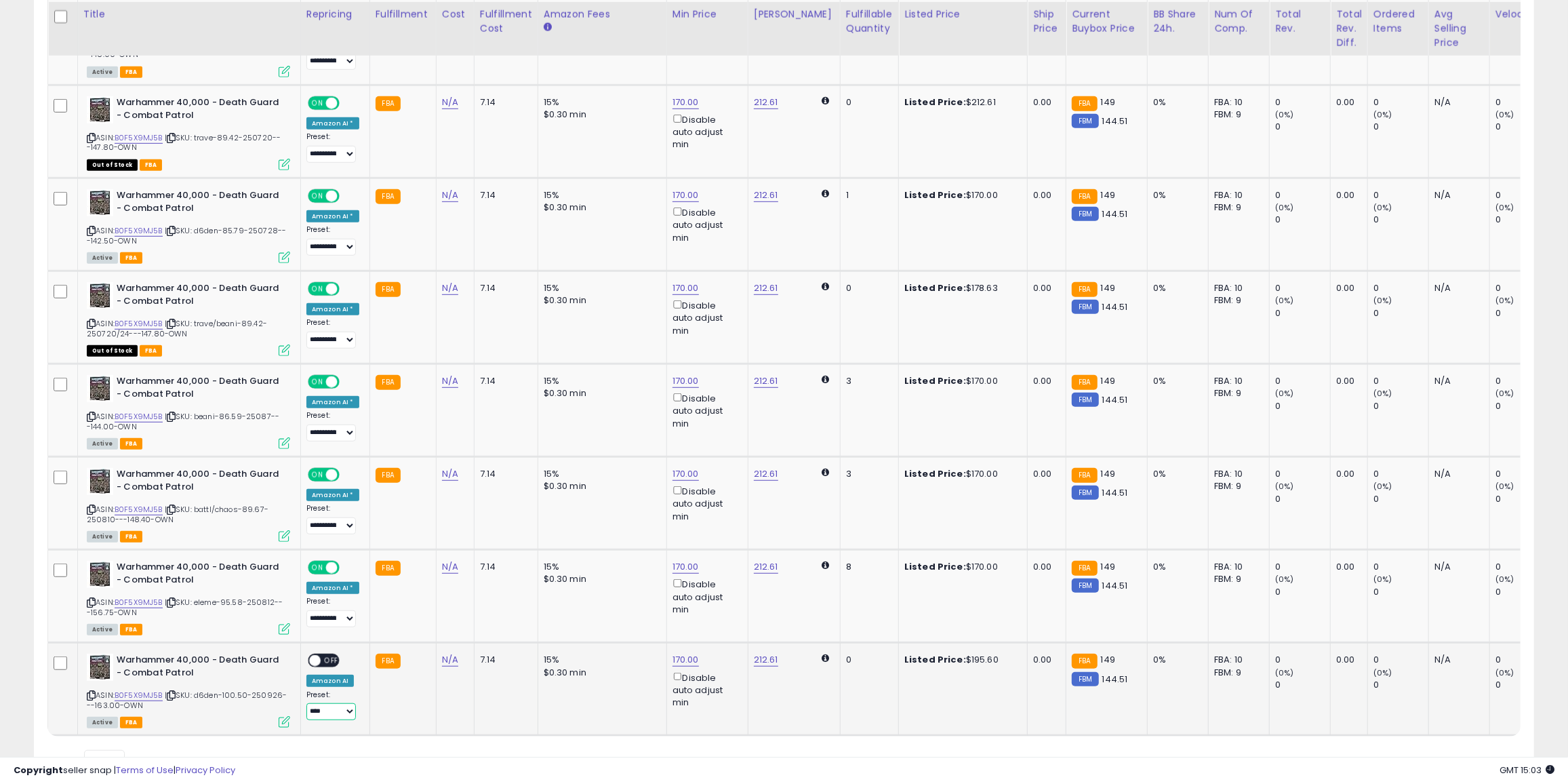
click at [335, 703] on select "**********" at bounding box center [331, 711] width 50 height 17
select select "**********"
click at [306, 703] on select "**********" at bounding box center [331, 711] width 50 height 17
click at [316, 656] on span at bounding box center [314, 661] width 12 height 12
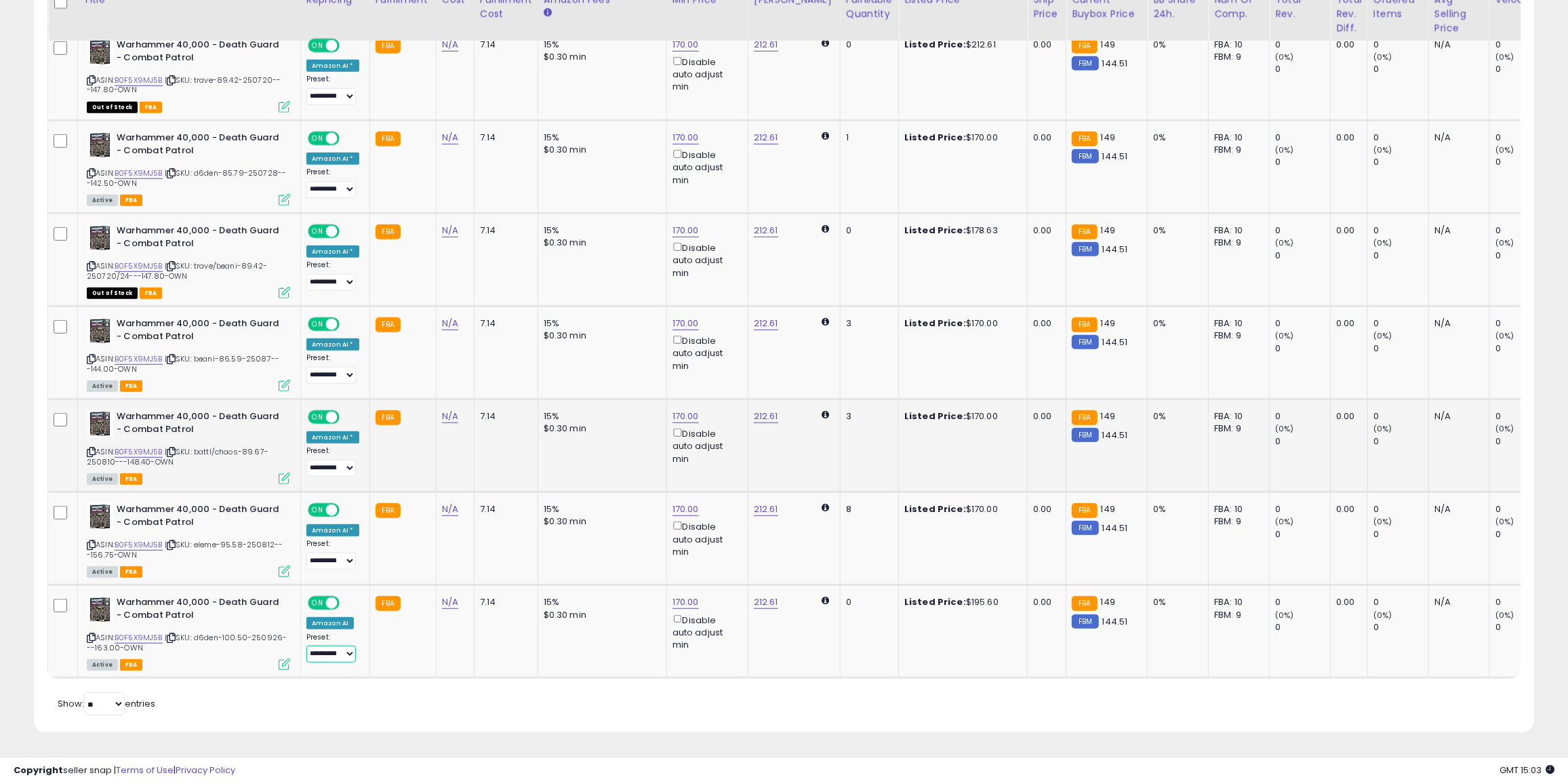
scroll to position [781, 0]
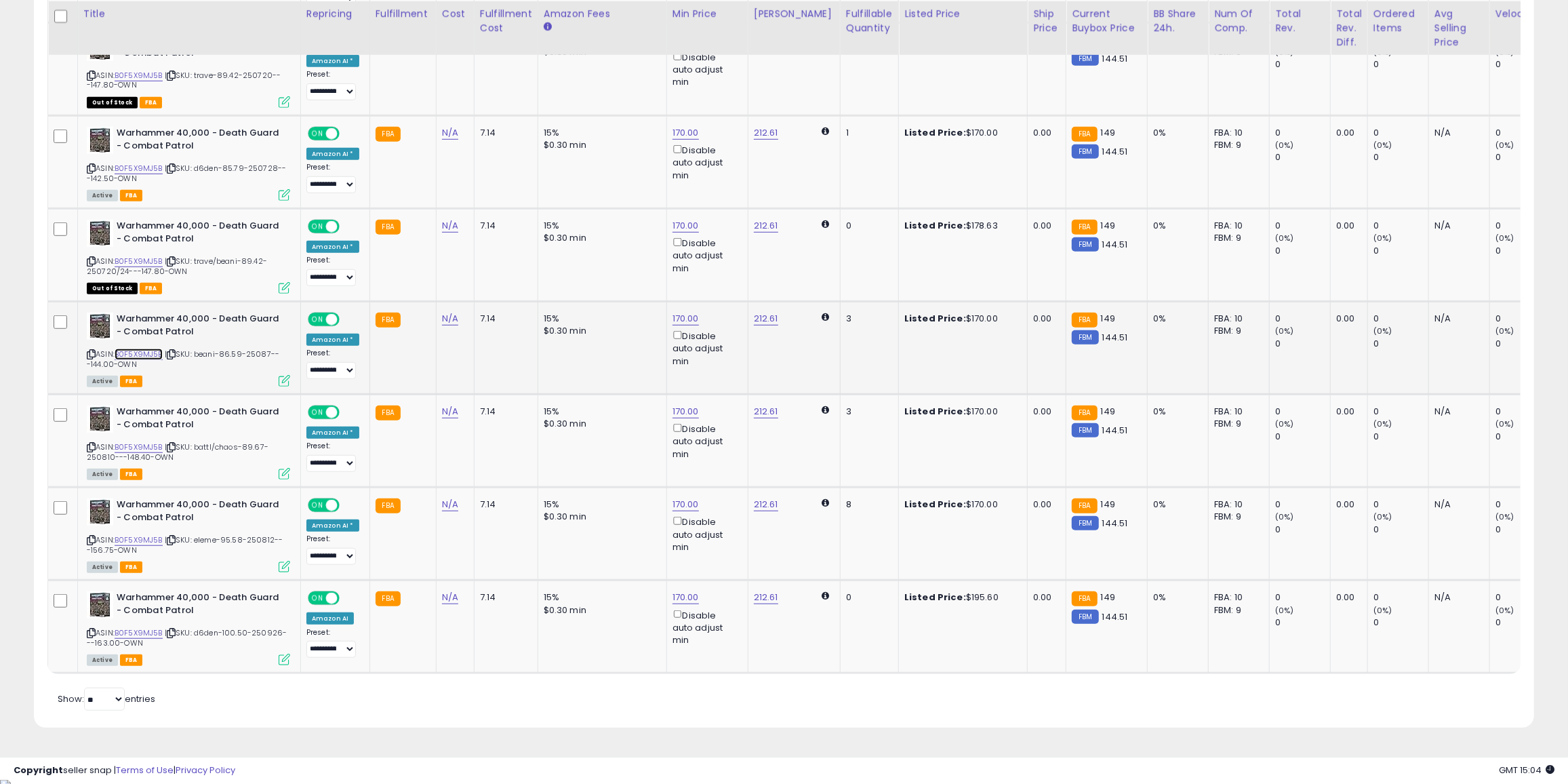
click at [144, 351] on link "B0F5X9MJ5B" at bounding box center [138, 354] width 48 height 12
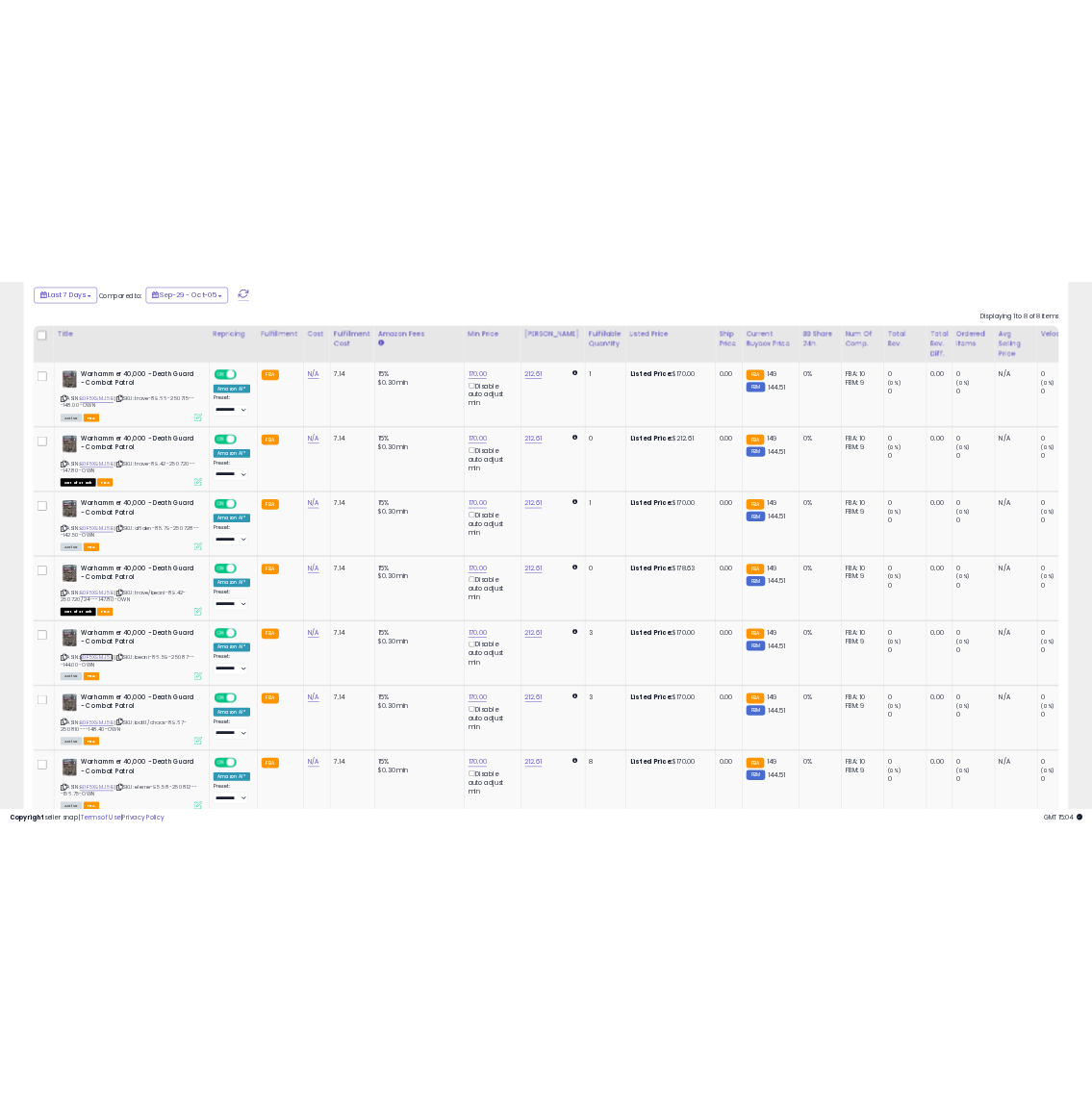
scroll to position [961398, 961516]
